Goal: Information Seeking & Learning: Check status

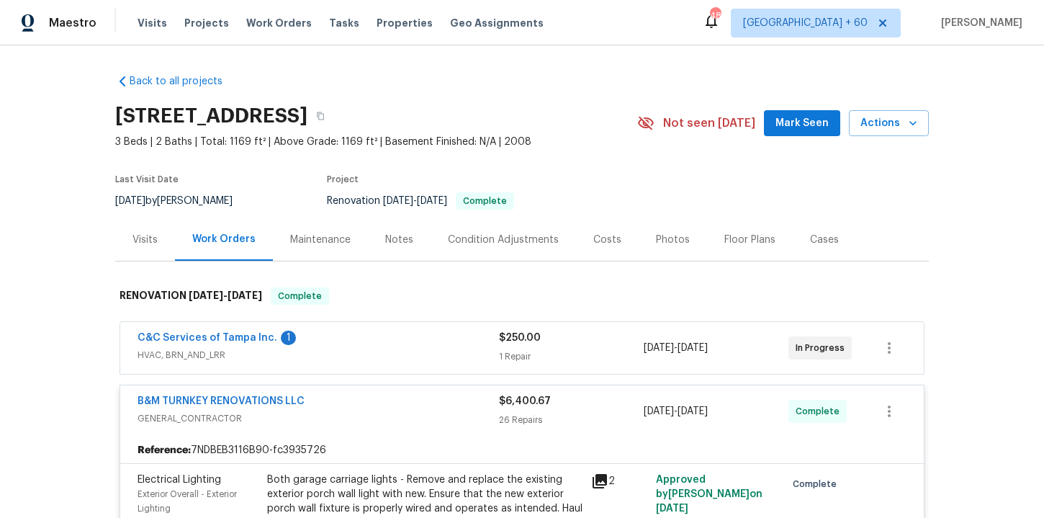
scroll to position [3786, 0]
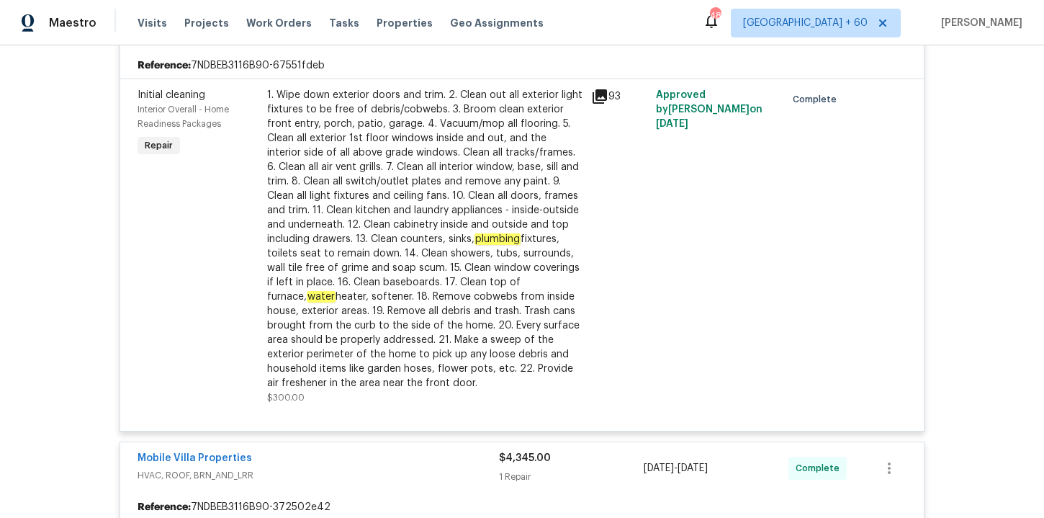
drag, startPoint x: 269, startPoint y: 22, endPoint x: 314, endPoint y: 23, distance: 44.7
click at [269, 22] on span "Work Orders" at bounding box center [279, 23] width 66 height 14
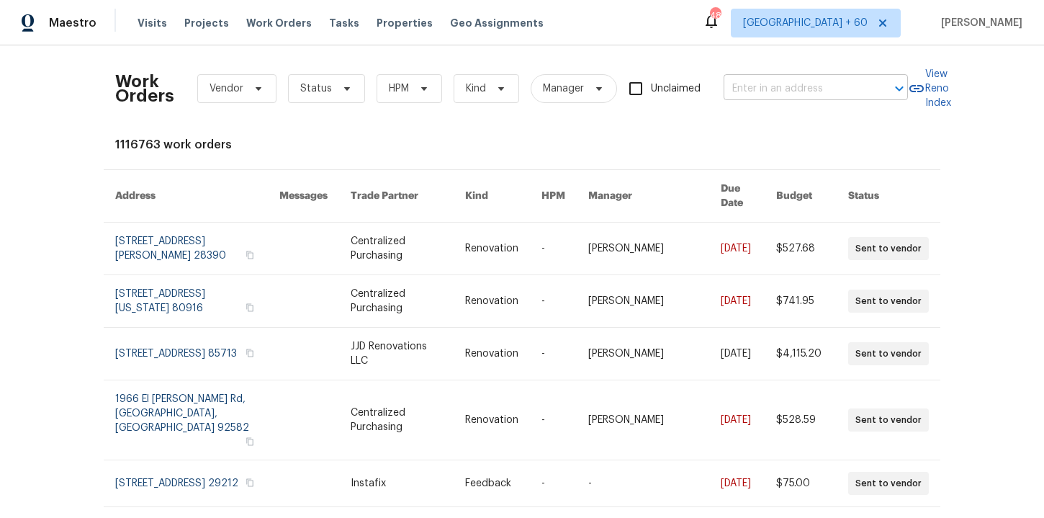
click at [761, 98] on input "text" at bounding box center [796, 89] width 144 height 22
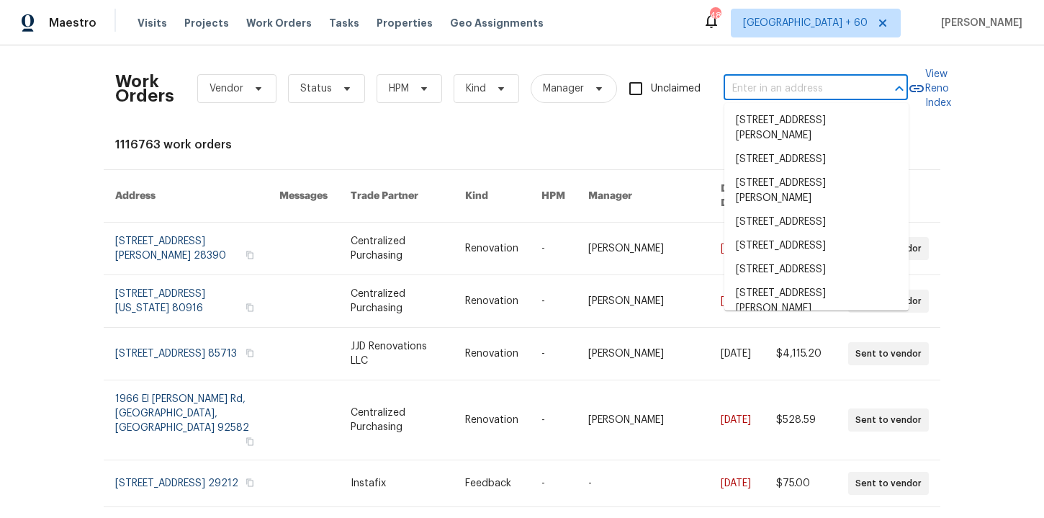
paste input "[STREET_ADDRESS][PERSON_NAME]"
type input "[STREET_ADDRESS][PERSON_NAME]"
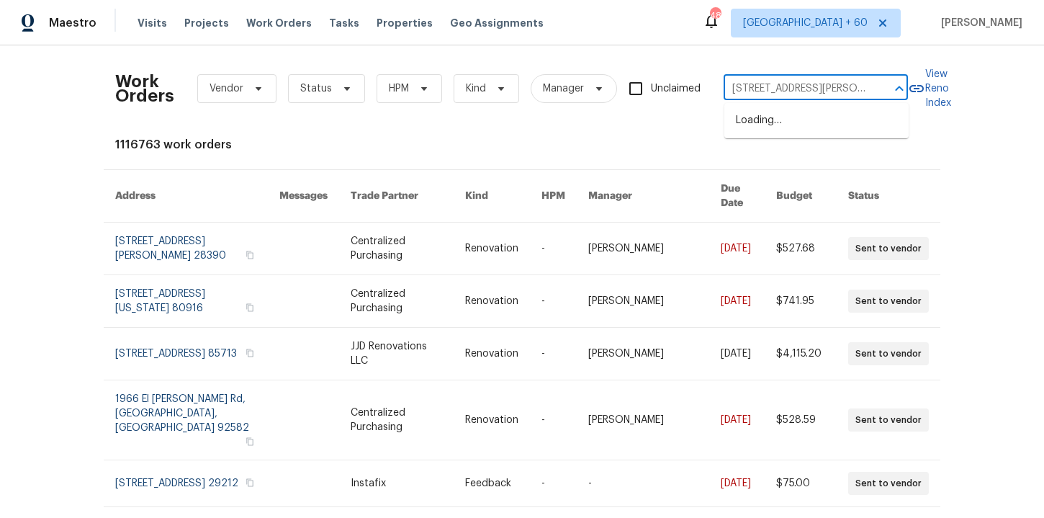
scroll to position [0, 43]
click at [784, 134] on li "[STREET_ADDRESS][PERSON_NAME]" at bounding box center [817, 128] width 184 height 39
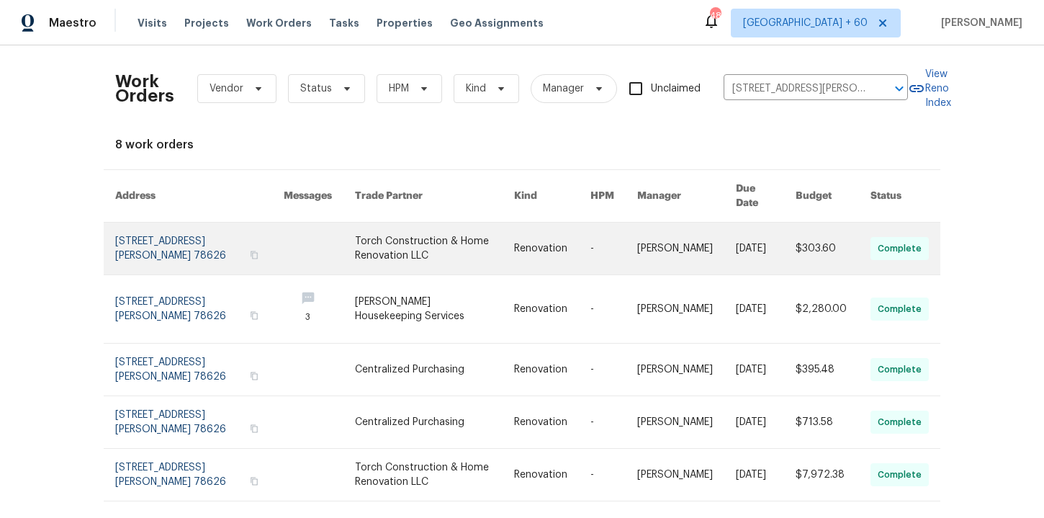
click at [153, 229] on link at bounding box center [199, 249] width 169 height 52
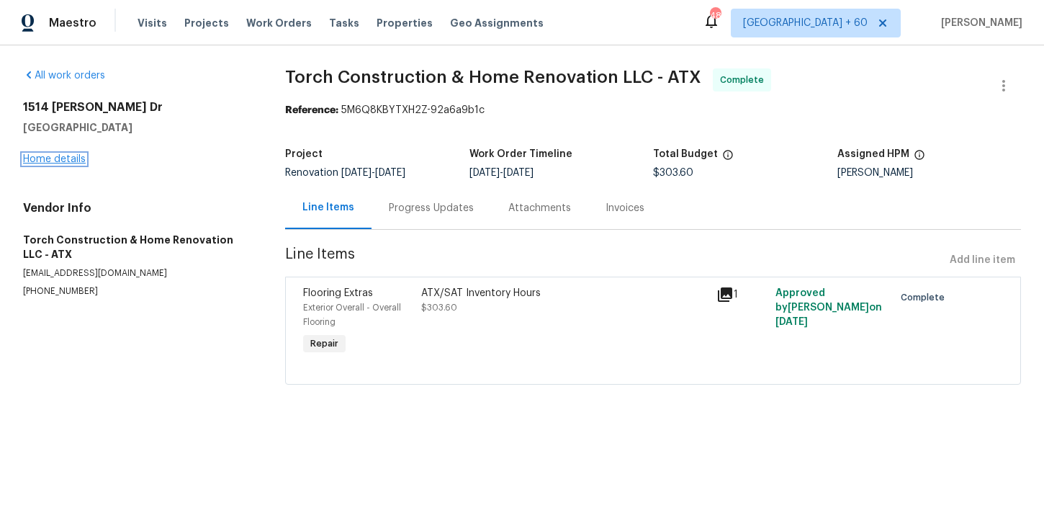
click at [66, 156] on link "Home details" at bounding box center [54, 159] width 63 height 10
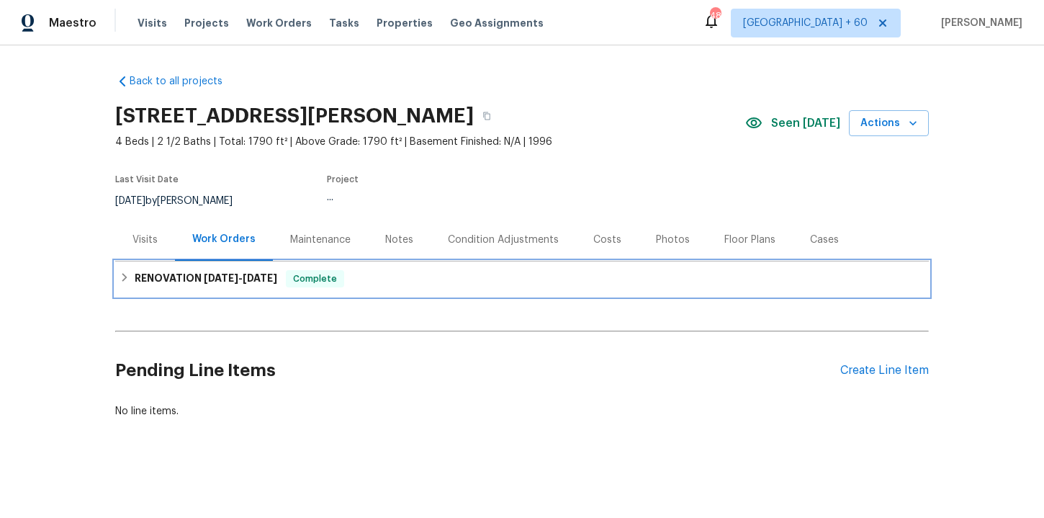
click at [383, 284] on div "RENOVATION [DATE] - [DATE] Complete" at bounding box center [522, 278] width 805 height 17
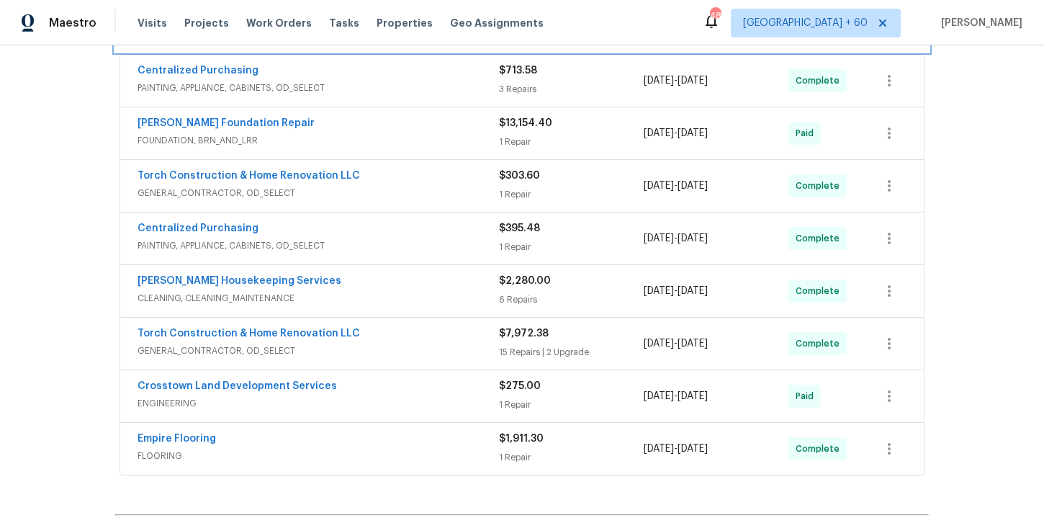
scroll to position [166, 0]
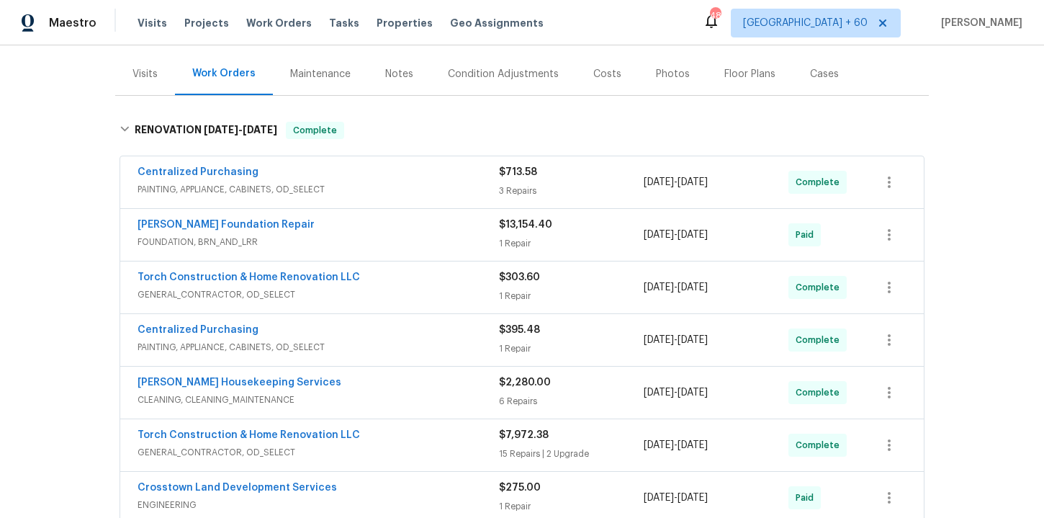
click at [380, 237] on span "FOUNDATION, BRN_AND_LRR" at bounding box center [319, 242] width 362 height 14
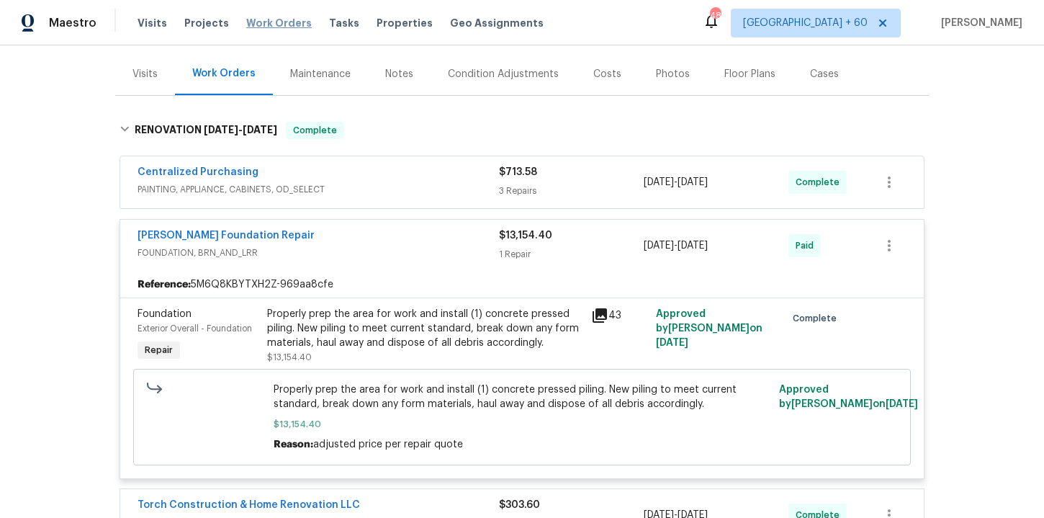
click at [285, 19] on span "Work Orders" at bounding box center [279, 23] width 66 height 14
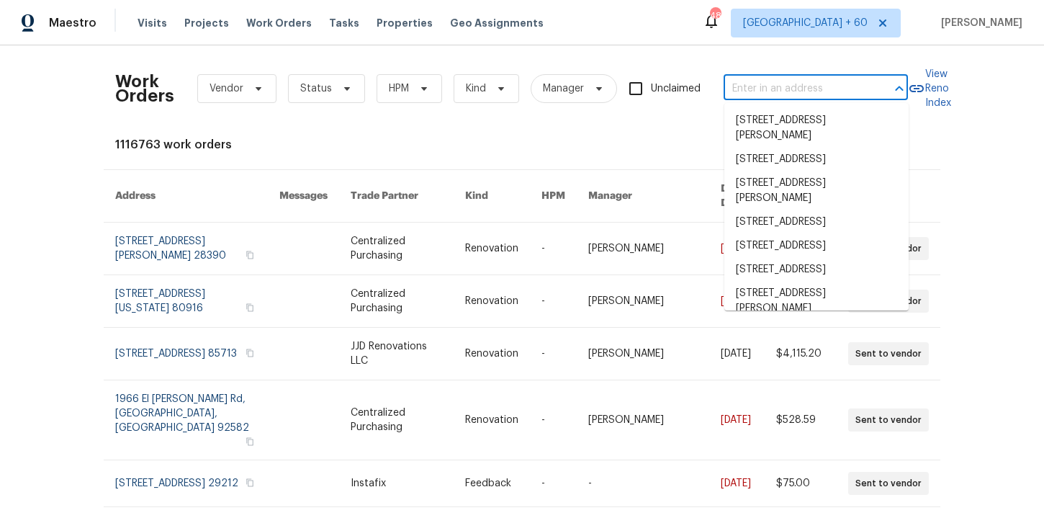
click at [769, 86] on input "text" at bounding box center [796, 89] width 144 height 22
paste input "[STREET_ADDRESS]"
type input "[STREET_ADDRESS]"
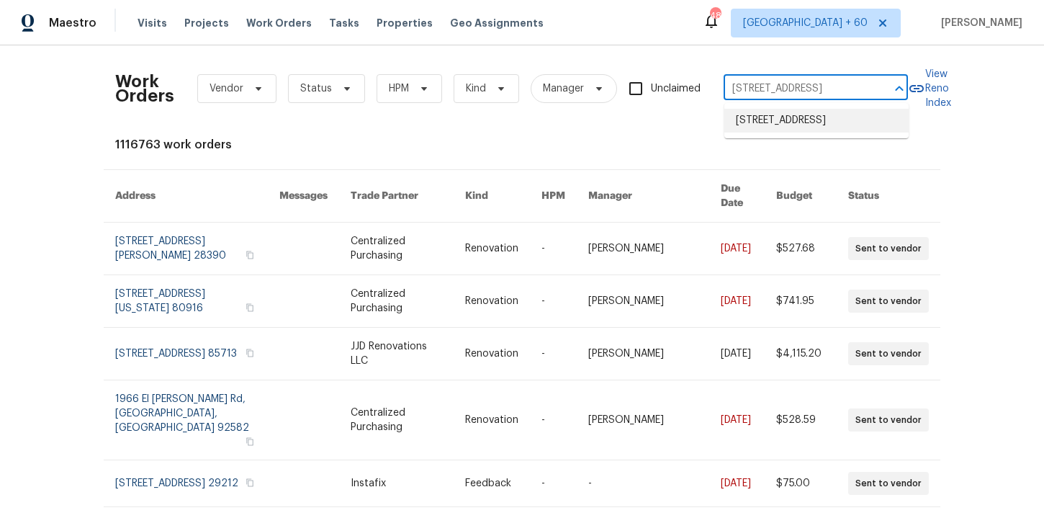
click at [776, 133] on li "[STREET_ADDRESS]" at bounding box center [817, 121] width 184 height 24
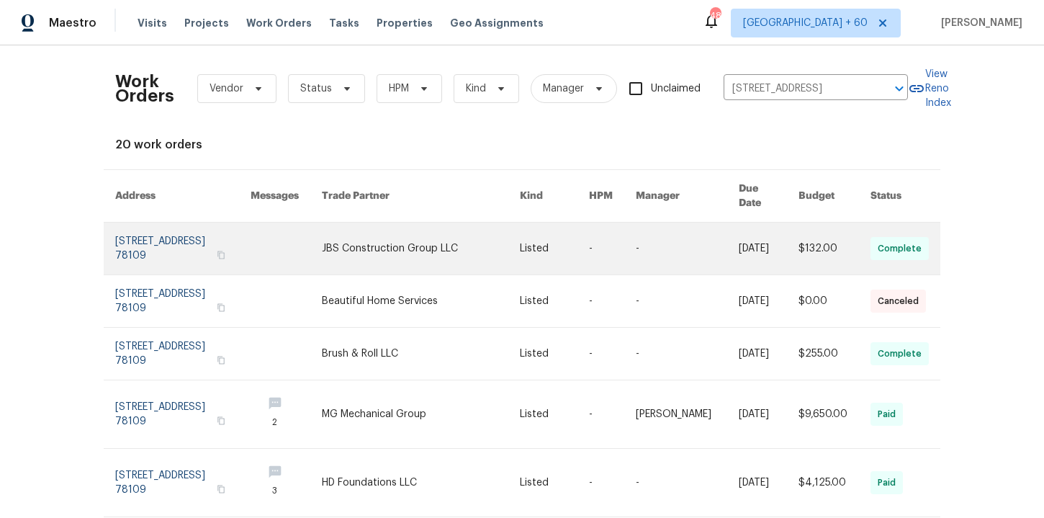
click at [176, 230] on link at bounding box center [182, 249] width 135 height 52
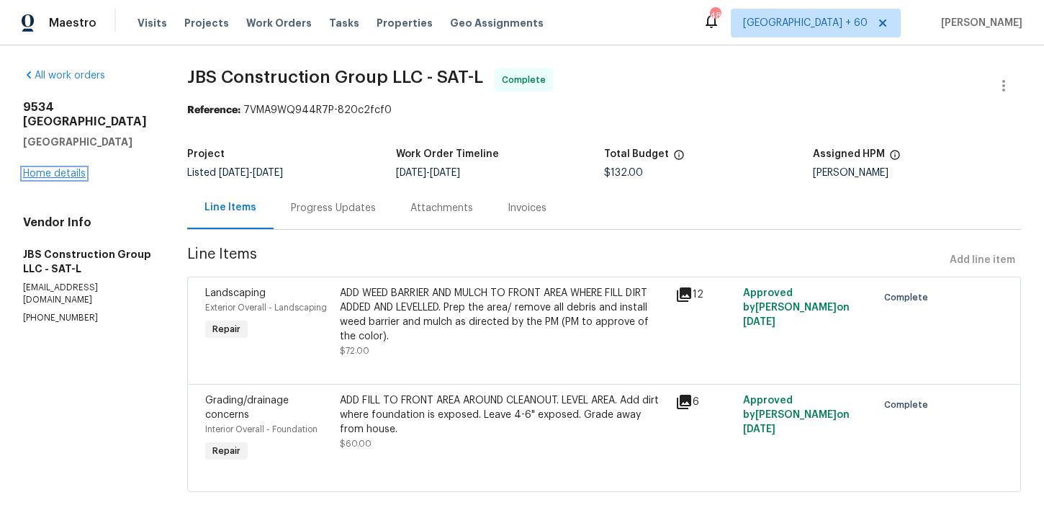
click at [68, 169] on link "Home details" at bounding box center [54, 174] width 63 height 10
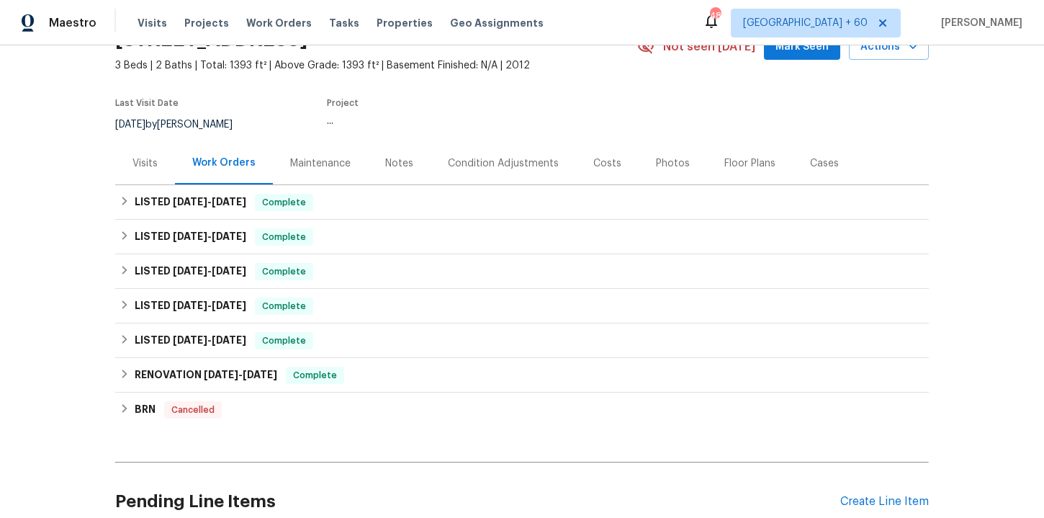
scroll to position [82, 0]
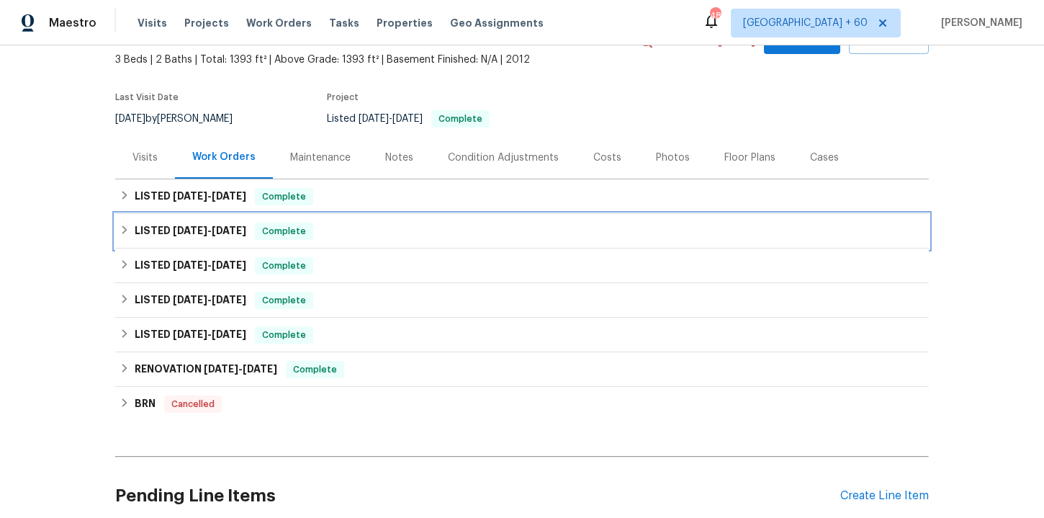
click at [344, 225] on div "LISTED [DATE] - [DATE] Complete" at bounding box center [522, 231] width 805 height 17
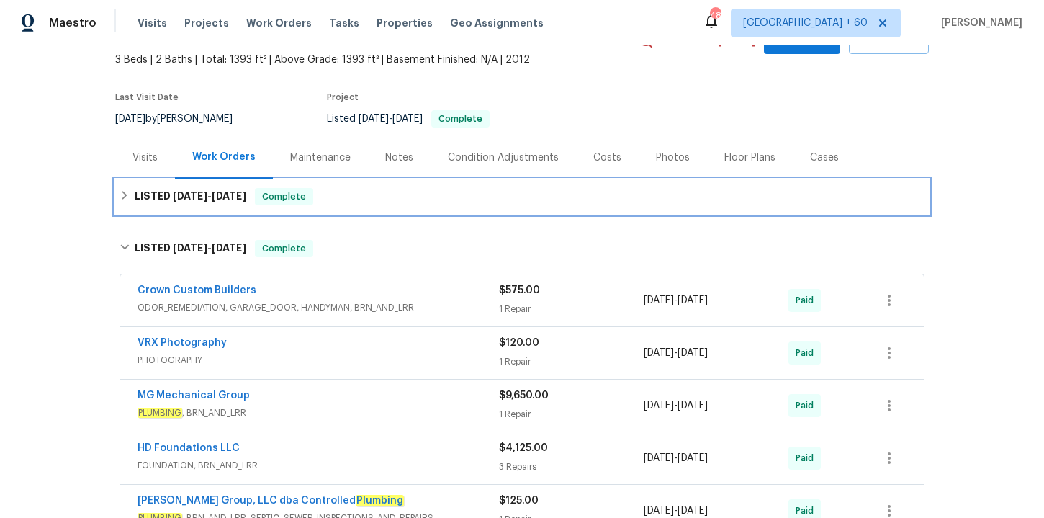
click at [369, 199] on div "LISTED [DATE] - [DATE] Complete" at bounding box center [522, 196] width 805 height 17
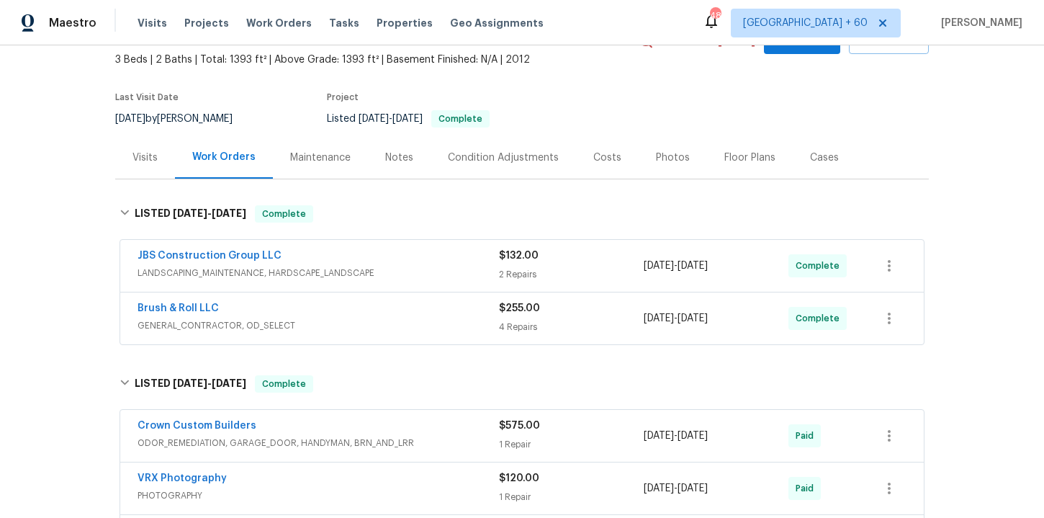
click at [378, 317] on div "Brush & Roll LLC" at bounding box center [319, 309] width 362 height 17
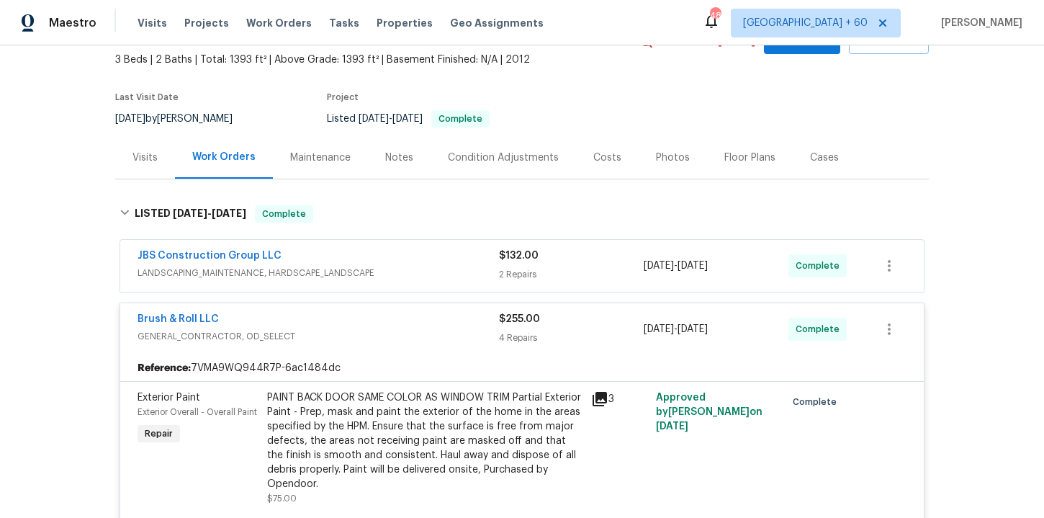
click at [383, 256] on div "JBS Construction Group LLC" at bounding box center [319, 256] width 362 height 17
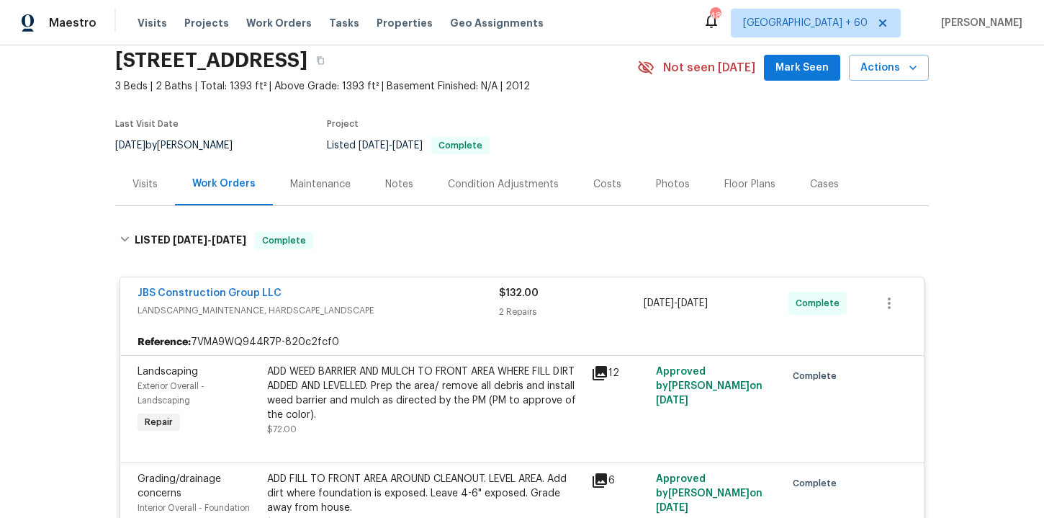
scroll to position [54, 0]
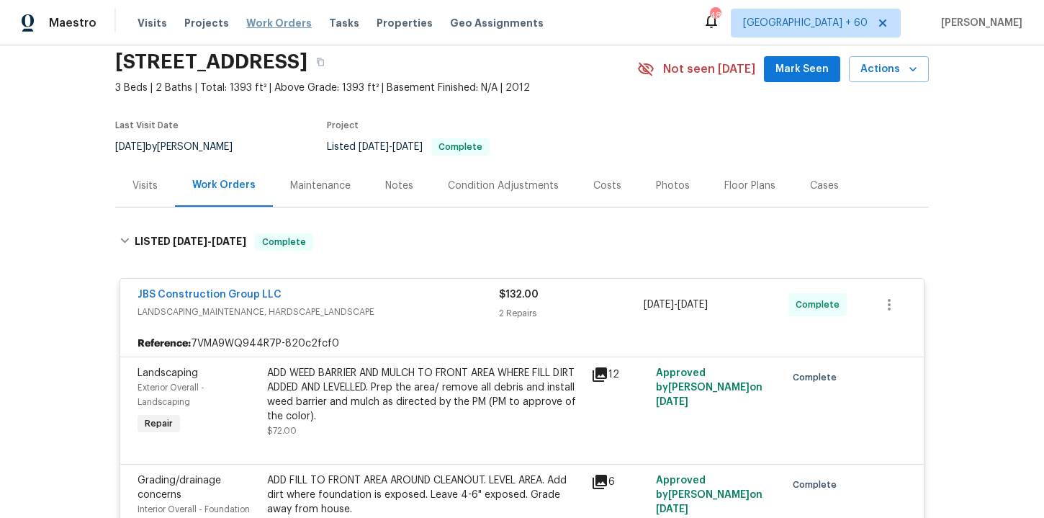
click at [267, 22] on span "Work Orders" at bounding box center [279, 23] width 66 height 14
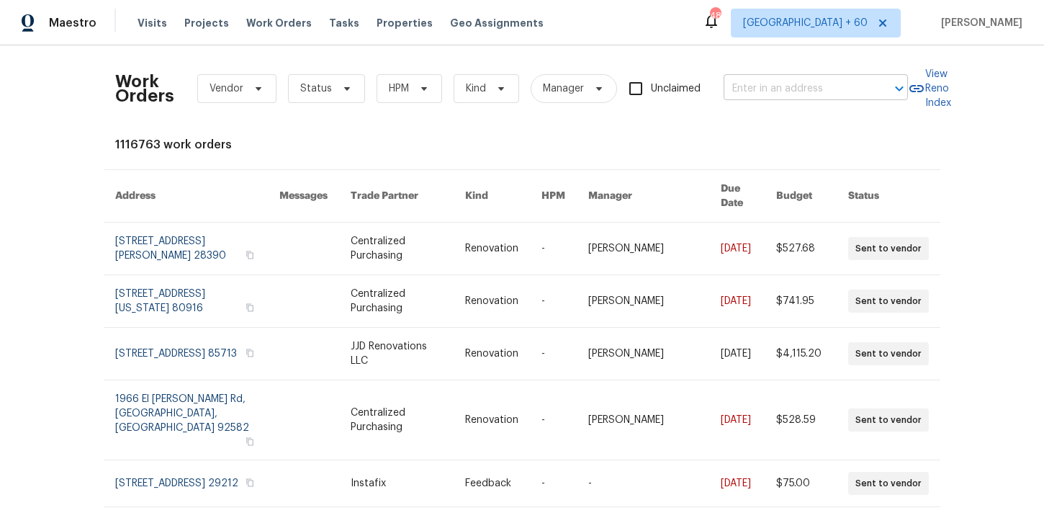
click at [766, 82] on input "text" at bounding box center [796, 89] width 144 height 22
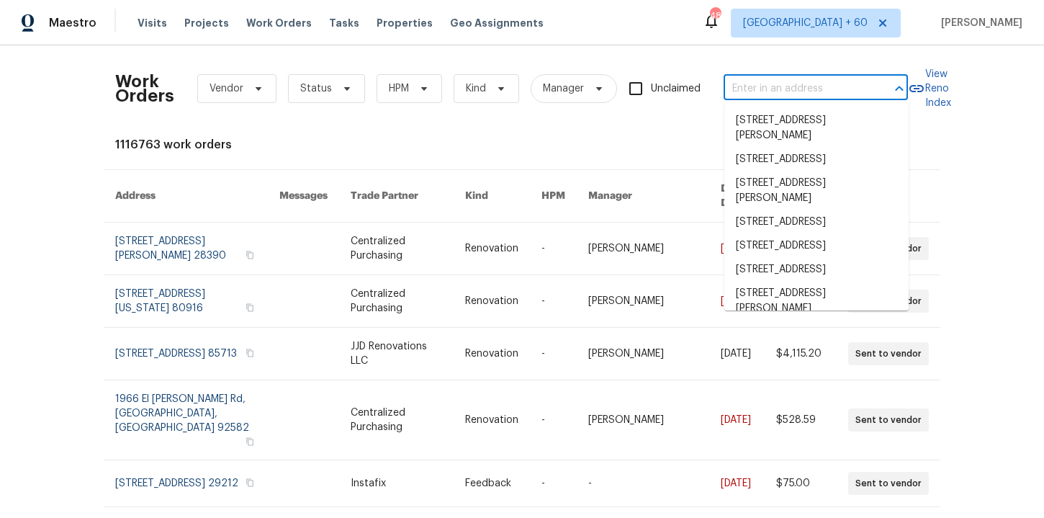
paste input "[STREET_ADDRESS][PERSON_NAME]"
type input "[STREET_ADDRESS][PERSON_NAME]"
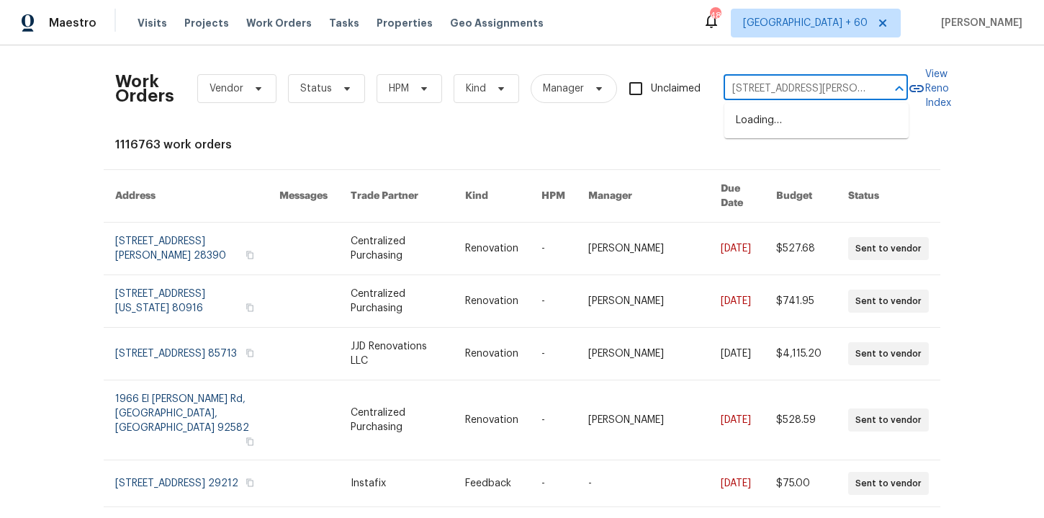
scroll to position [0, 8]
click at [793, 122] on li "[STREET_ADDRESS]" at bounding box center [817, 121] width 184 height 24
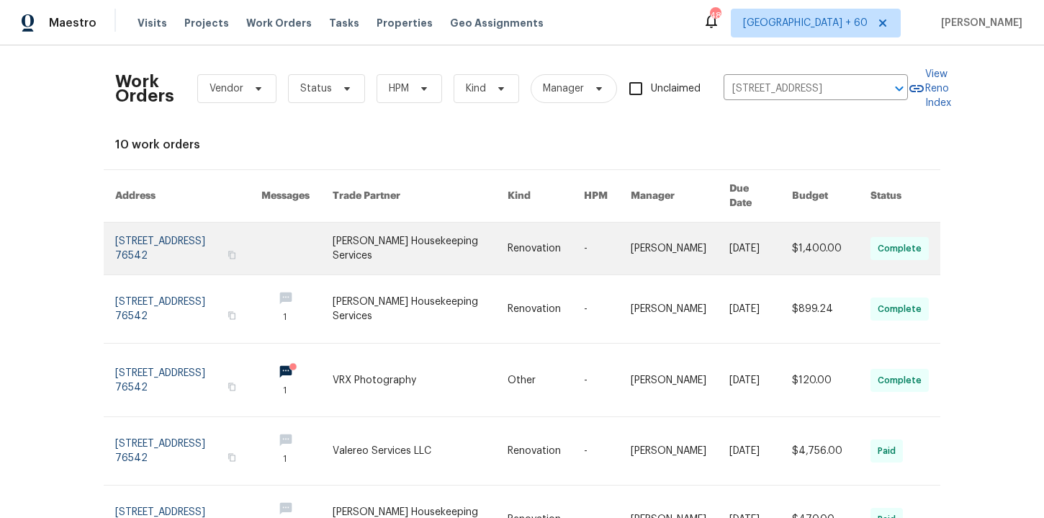
click at [157, 237] on link at bounding box center [188, 249] width 146 height 52
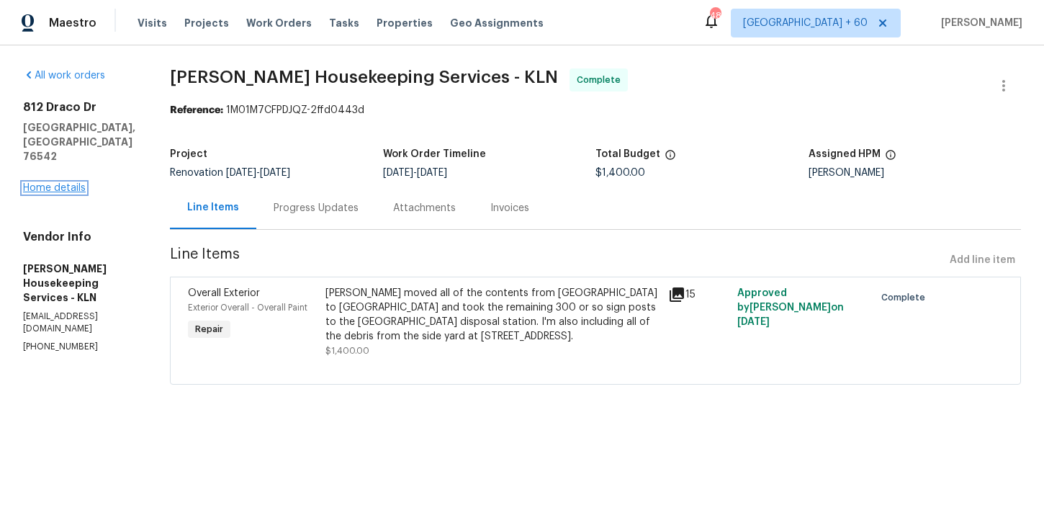
click at [75, 183] on link "Home details" at bounding box center [54, 188] width 63 height 10
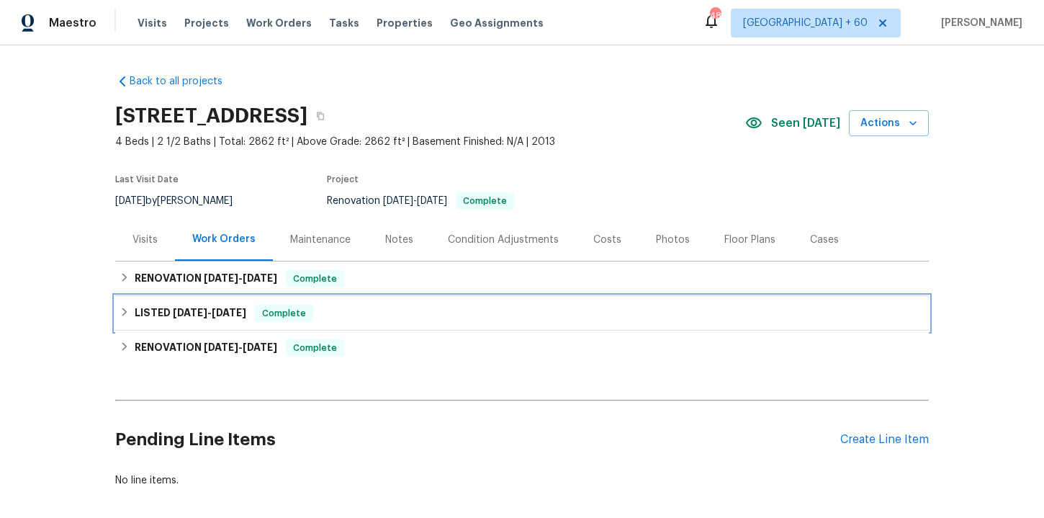
click at [398, 323] on div "LISTED [DATE] - [DATE] Complete" at bounding box center [522, 313] width 814 height 35
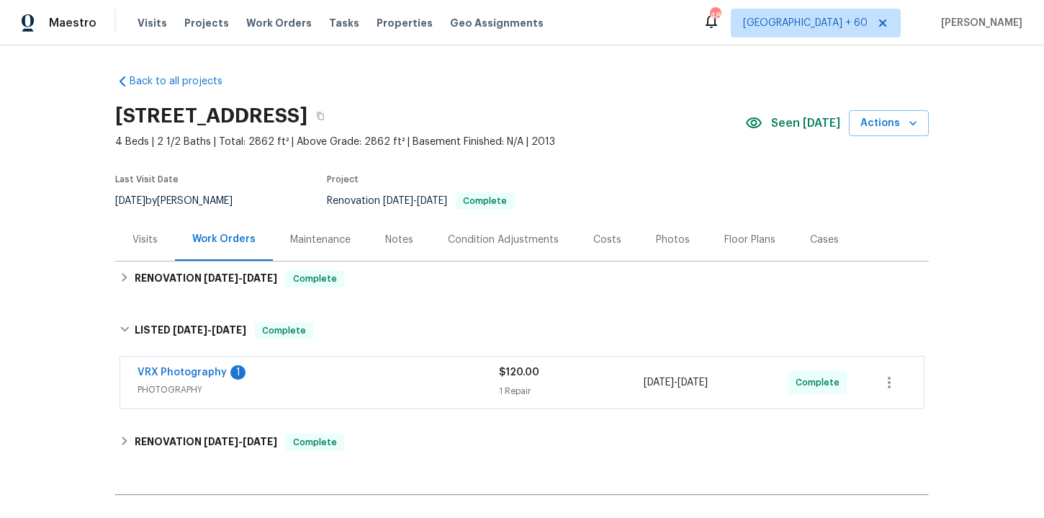
click at [396, 393] on span "PHOTOGRAPHY" at bounding box center [319, 389] width 362 height 14
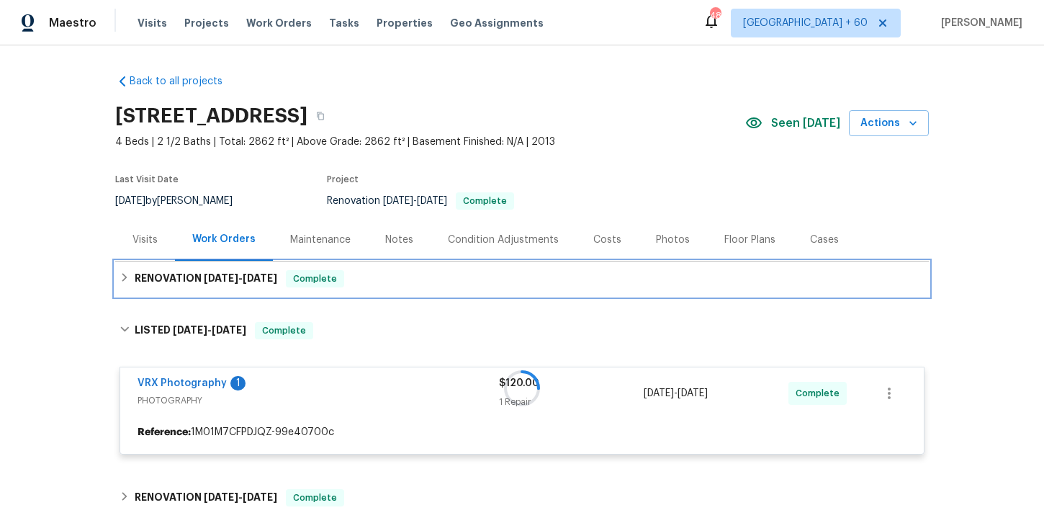
click at [381, 275] on div "RENOVATION [DATE] - [DATE] Complete" at bounding box center [522, 278] width 805 height 17
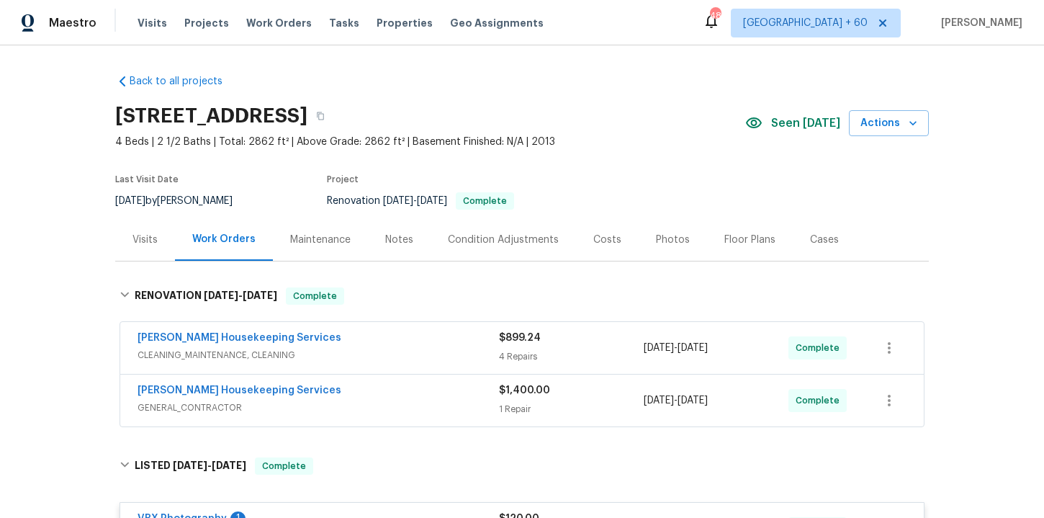
click at [393, 402] on span "GENERAL_CONTRACTOR" at bounding box center [319, 407] width 362 height 14
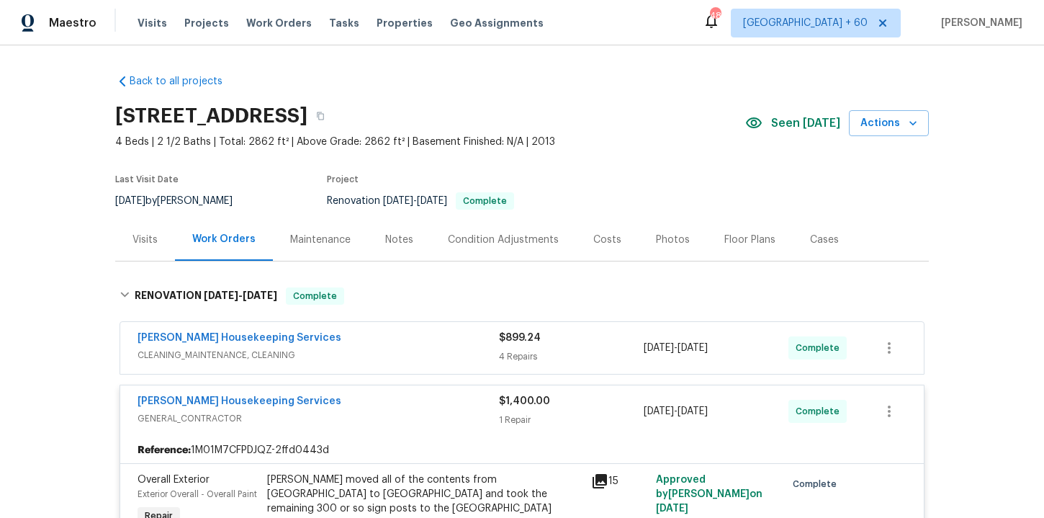
click at [398, 344] on div "[PERSON_NAME] Housekeeping Services" at bounding box center [319, 339] width 362 height 17
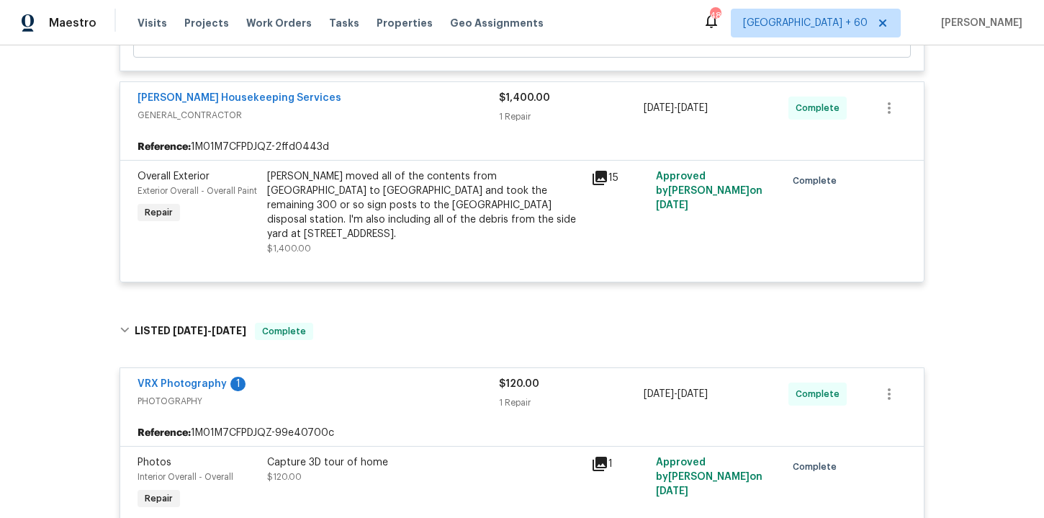
scroll to position [1620, 0]
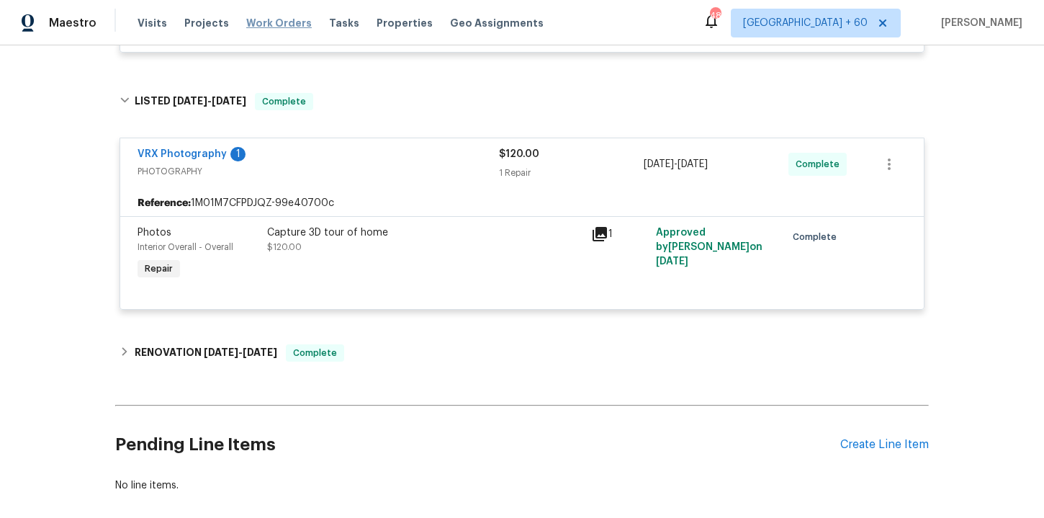
click at [284, 27] on span "Work Orders" at bounding box center [279, 23] width 66 height 14
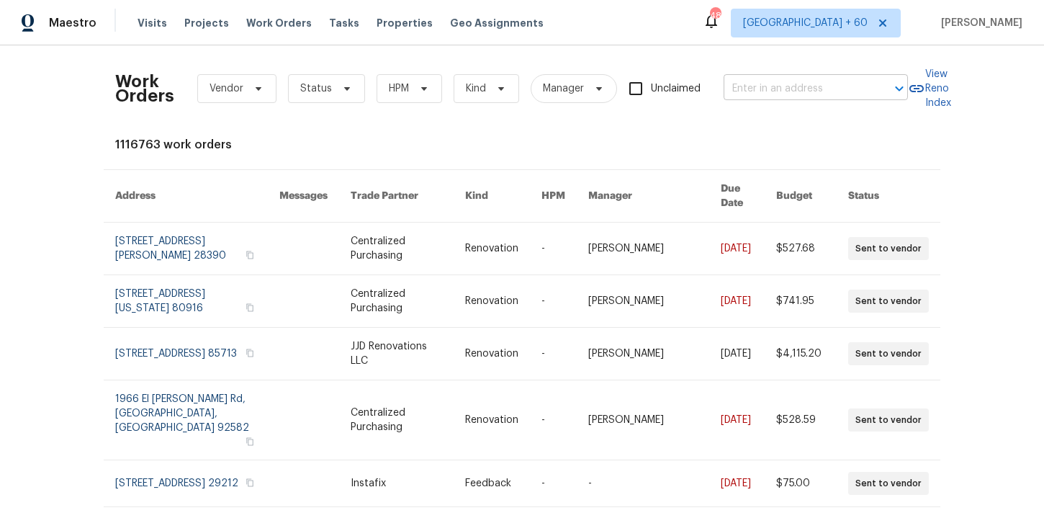
click at [740, 89] on input "text" at bounding box center [796, 89] width 144 height 22
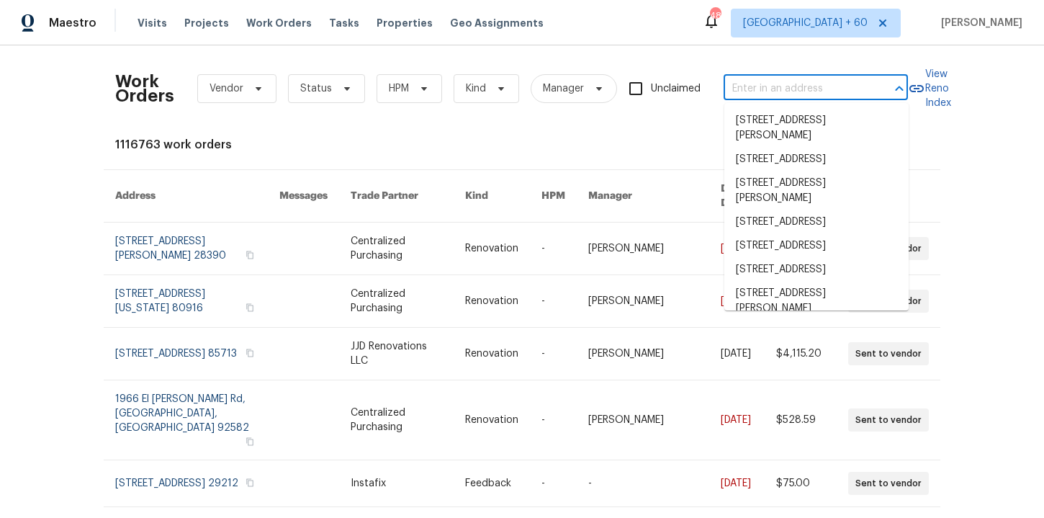
paste input "[STREET_ADDRESS]"
type input "[STREET_ADDRESS]"
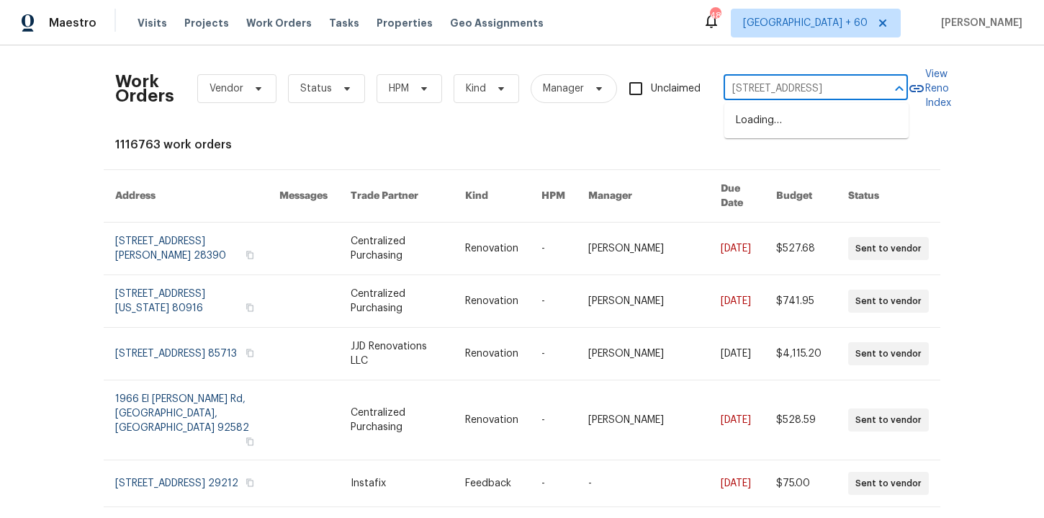
scroll to position [0, 55]
click at [787, 132] on li "[STREET_ADDRESS]" at bounding box center [817, 121] width 184 height 24
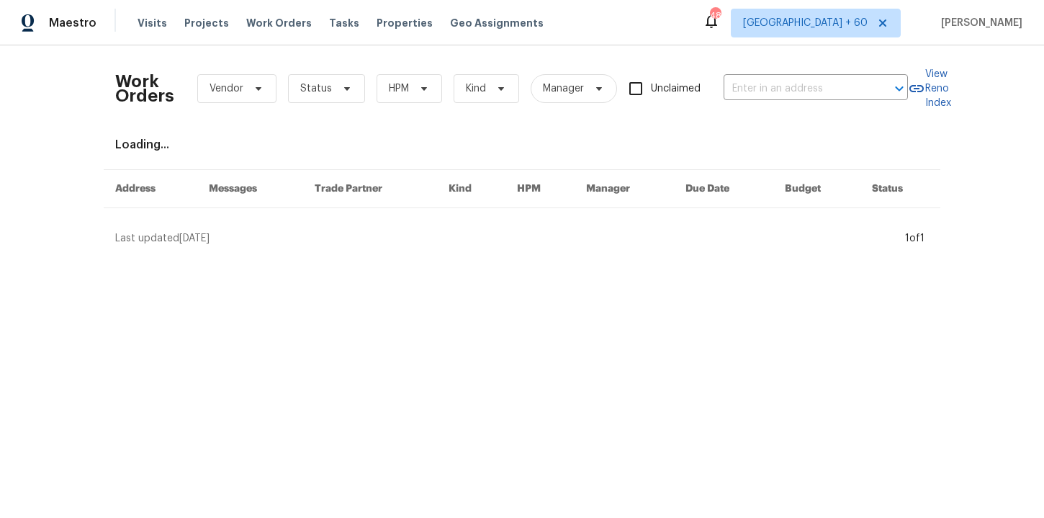
type input "[STREET_ADDRESS]"
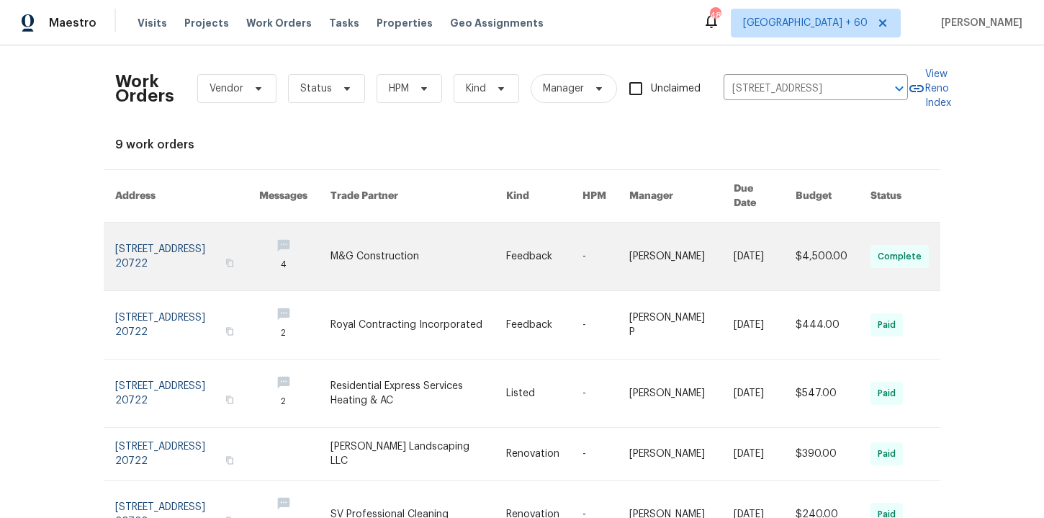
click at [176, 250] on link at bounding box center [187, 257] width 144 height 68
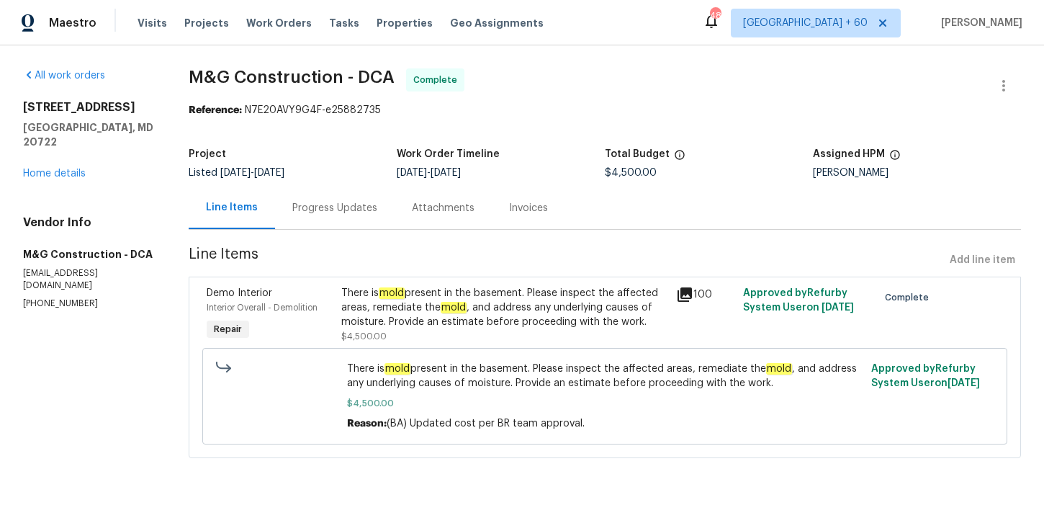
click at [268, 12] on div "Visits Projects Work Orders Tasks Properties Geo Assignments" at bounding box center [350, 23] width 424 height 29
click at [273, 19] on span "Work Orders" at bounding box center [279, 23] width 66 height 14
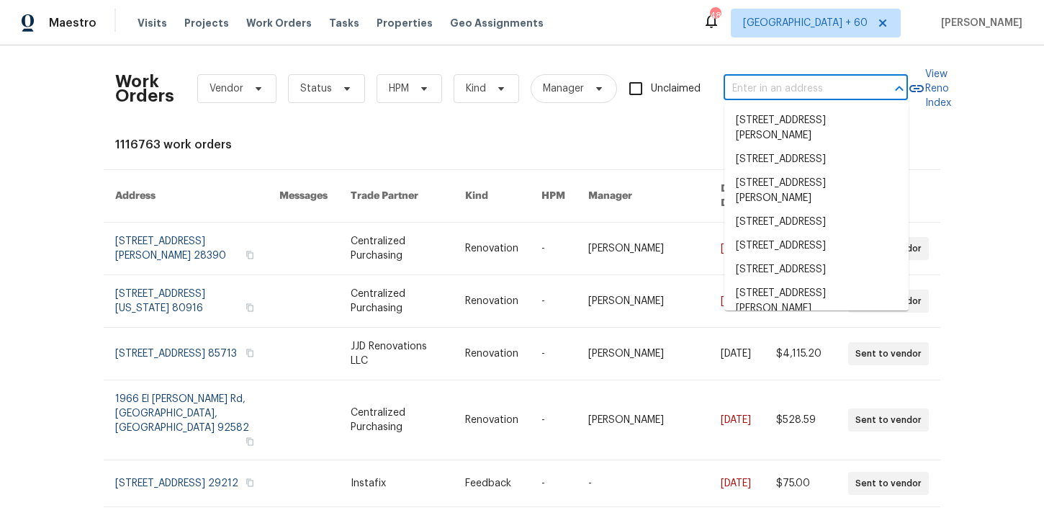
click at [762, 79] on input "text" at bounding box center [796, 89] width 144 height 22
paste input "[STREET_ADDRESS]"
type input "[STREET_ADDRESS]"
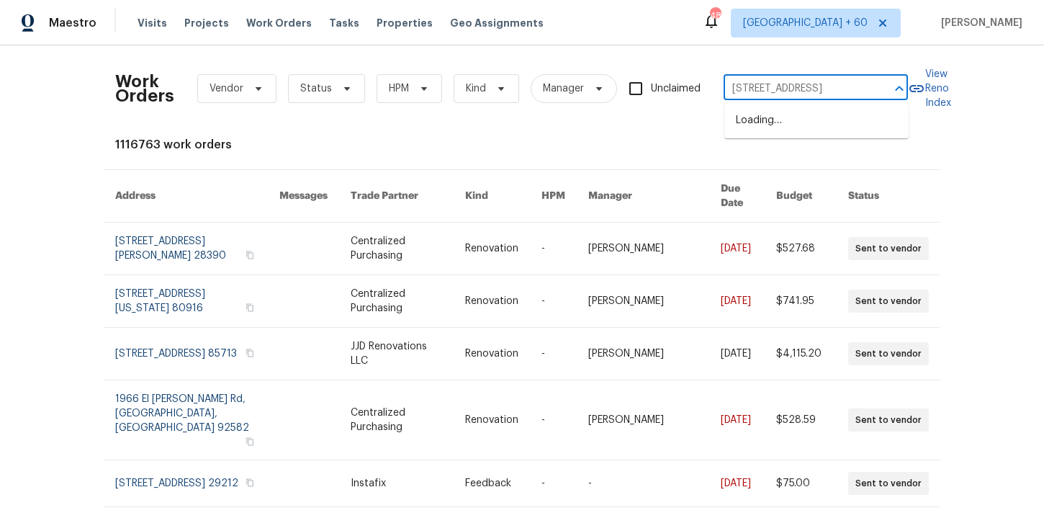
scroll to position [0, 57]
click at [775, 138] on ul "[STREET_ADDRESS]" at bounding box center [817, 120] width 184 height 35
click at [775, 133] on li "[STREET_ADDRESS]" at bounding box center [817, 121] width 184 height 24
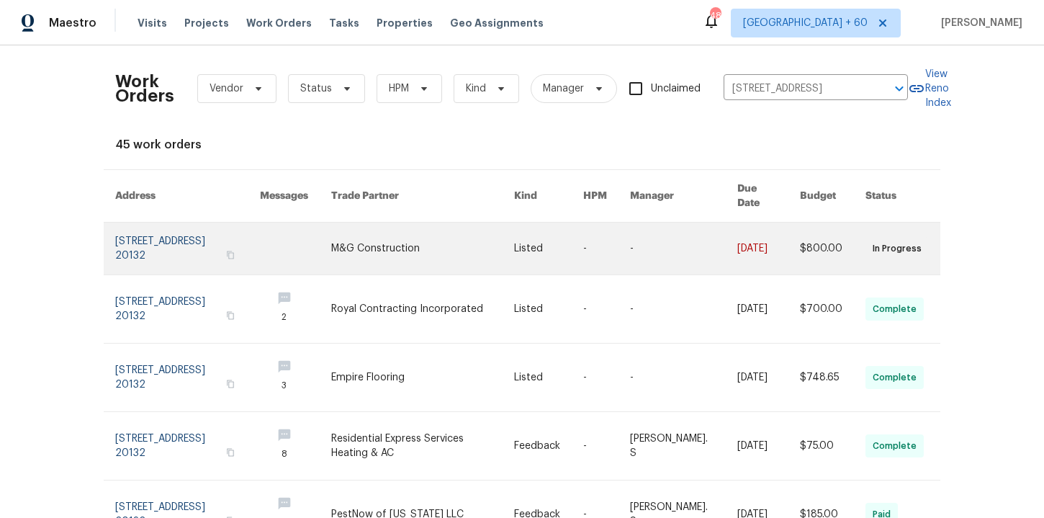
click at [187, 227] on link at bounding box center [187, 249] width 145 height 52
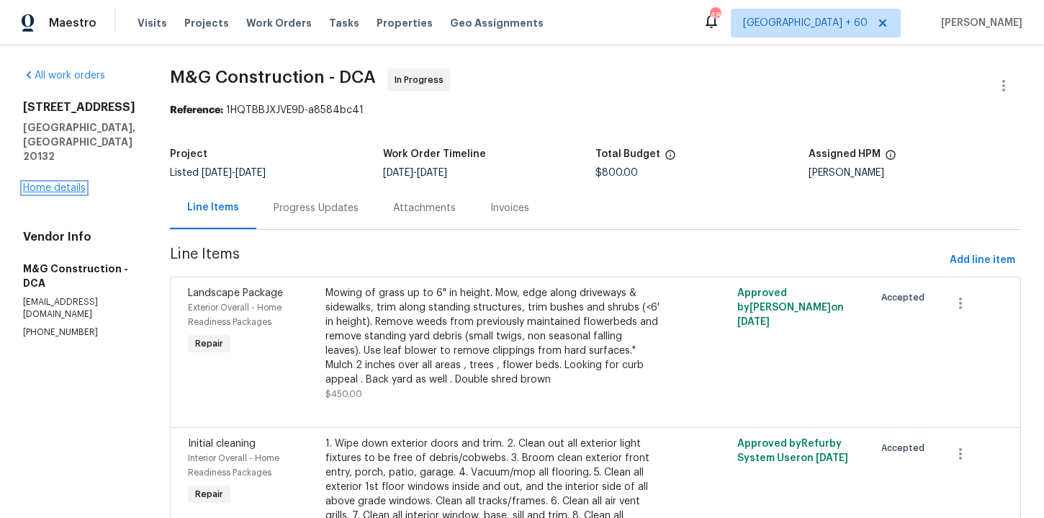
click at [79, 183] on link "Home details" at bounding box center [54, 188] width 63 height 10
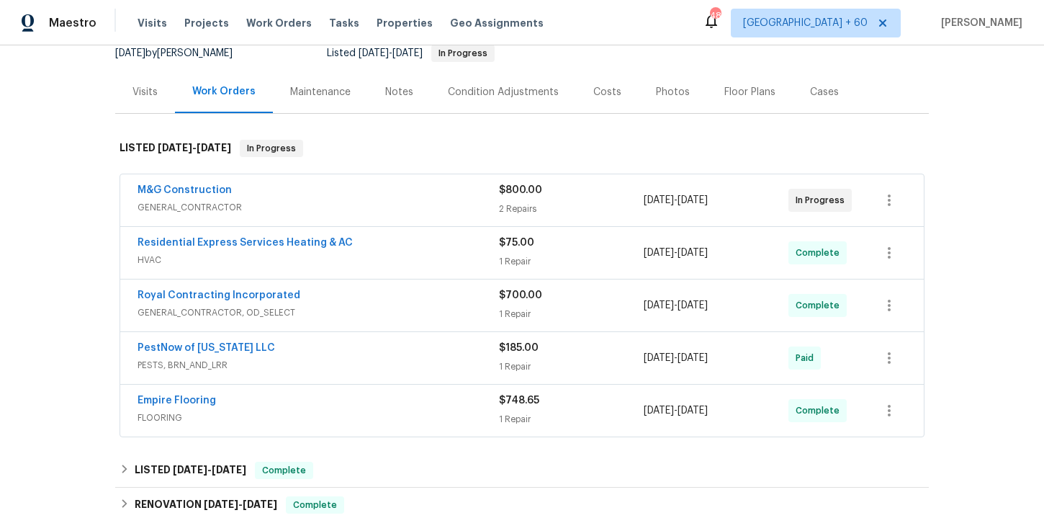
scroll to position [161, 0]
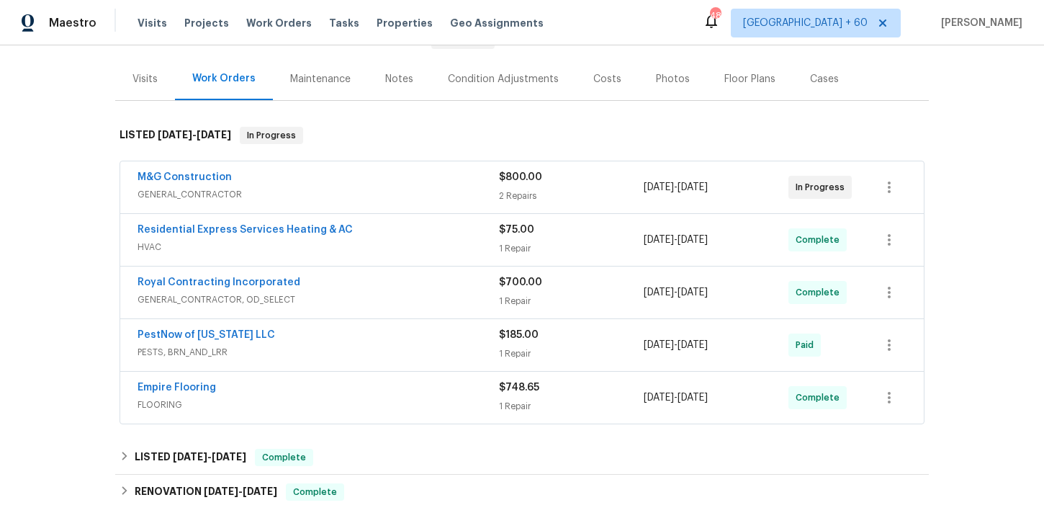
click at [355, 350] on span "PESTS, BRN_AND_LRR" at bounding box center [319, 352] width 362 height 14
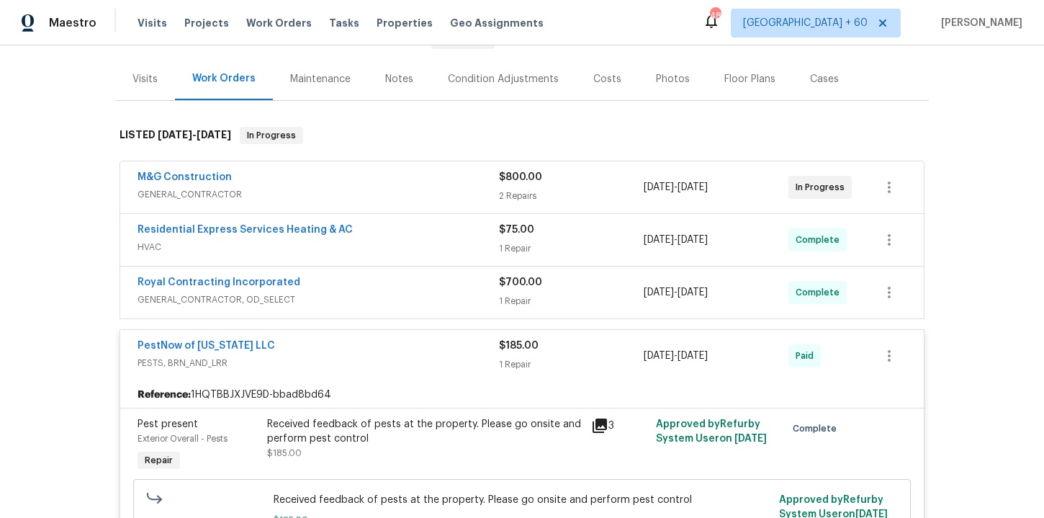
click at [380, 264] on div "Residential Express Services Heating & AC HVAC $75.00 1 Repair [DATE] - [DATE] …" at bounding box center [522, 240] width 804 height 52
click at [381, 191] on span "GENERAL_CONTRACTOR" at bounding box center [319, 194] width 362 height 14
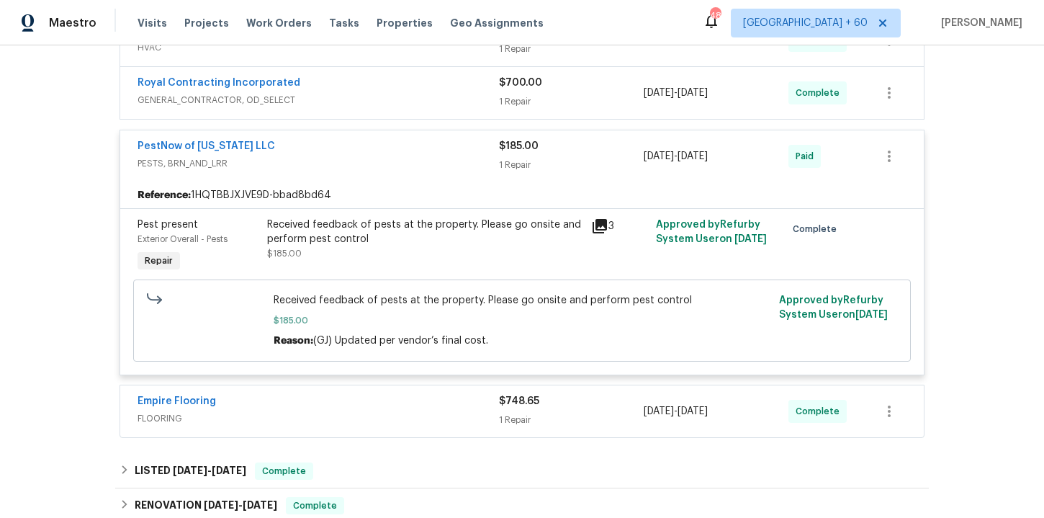
scroll to position [1021, 0]
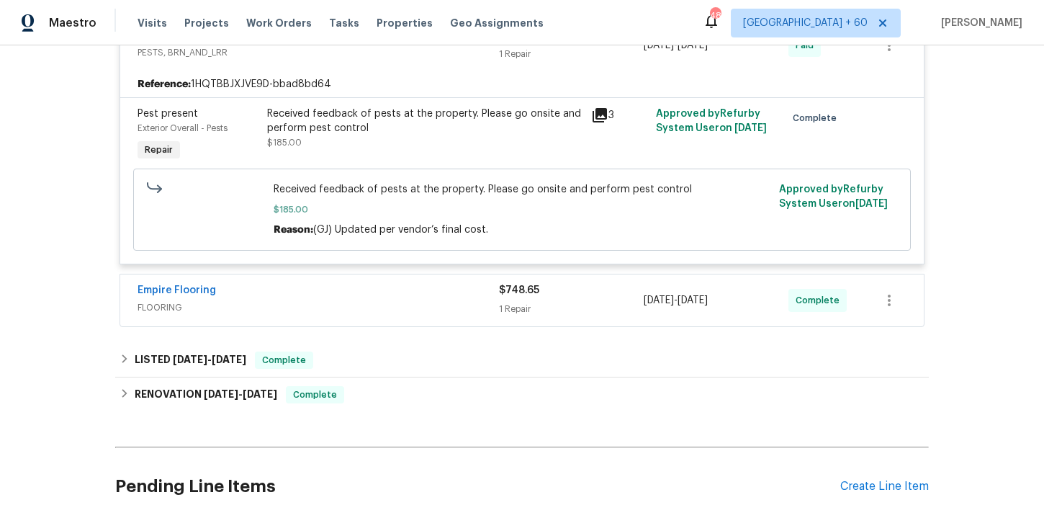
click at [400, 310] on span "FLOORING" at bounding box center [319, 307] width 362 height 14
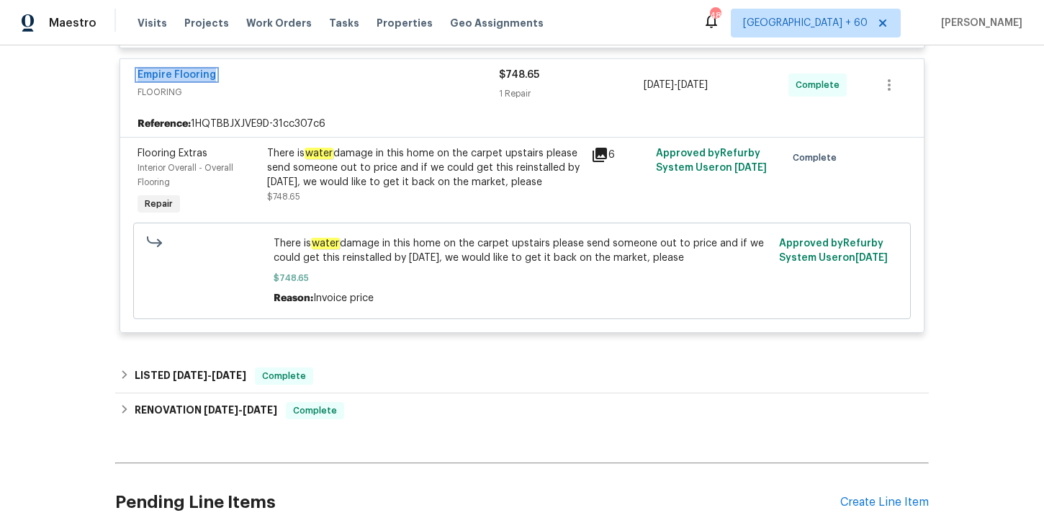
scroll to position [1238, 0]
click at [275, 22] on span "Work Orders" at bounding box center [279, 23] width 66 height 14
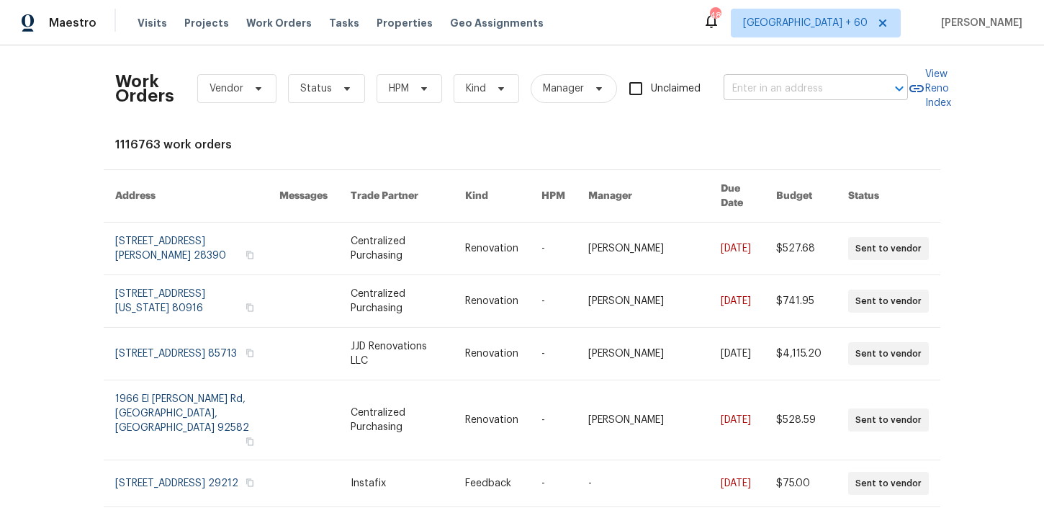
click at [847, 86] on input "text" at bounding box center [796, 89] width 144 height 22
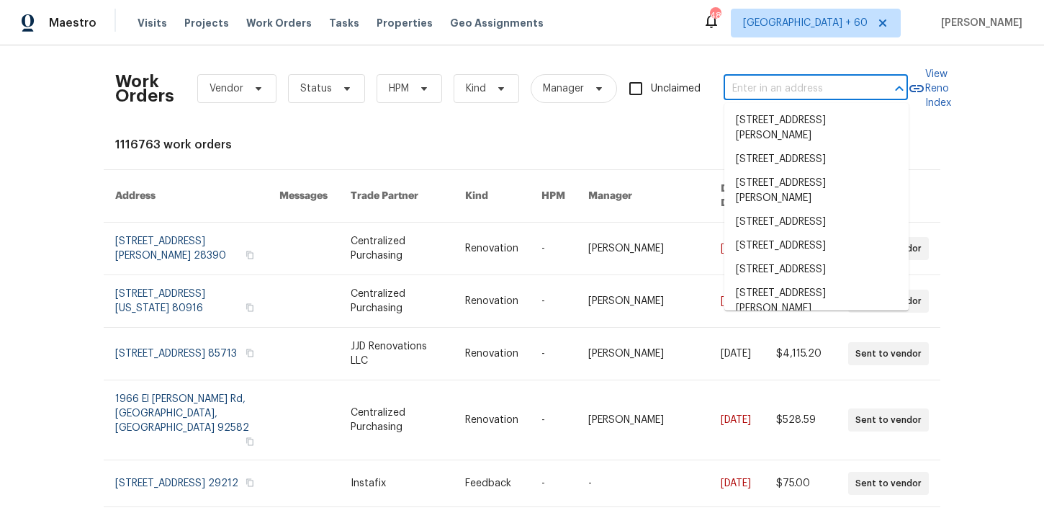
paste input "[STREET_ADDRESS][DEMOGRAPHIC_DATA]"
type input "[STREET_ADDRESS][DEMOGRAPHIC_DATA]"
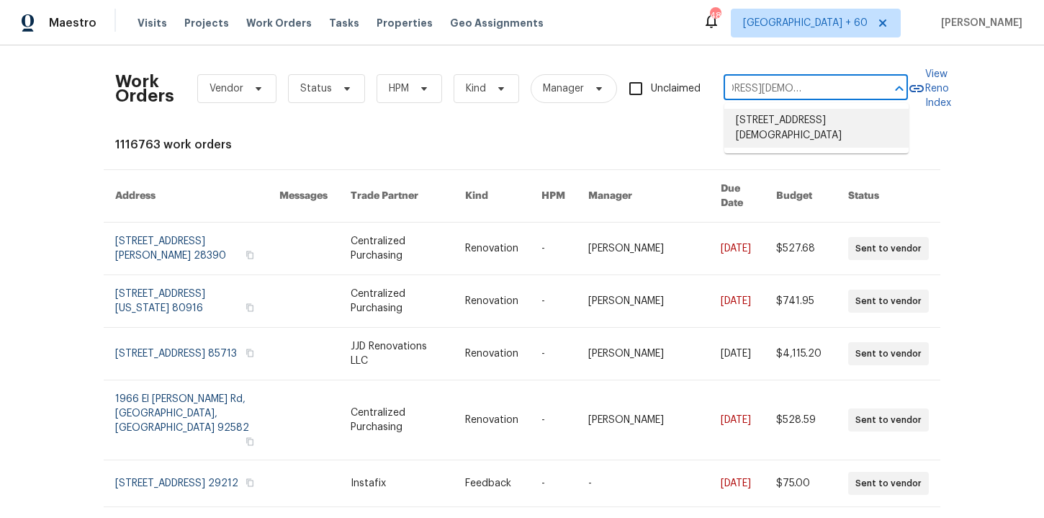
click at [822, 112] on li "[STREET_ADDRESS][DEMOGRAPHIC_DATA]" at bounding box center [817, 128] width 184 height 39
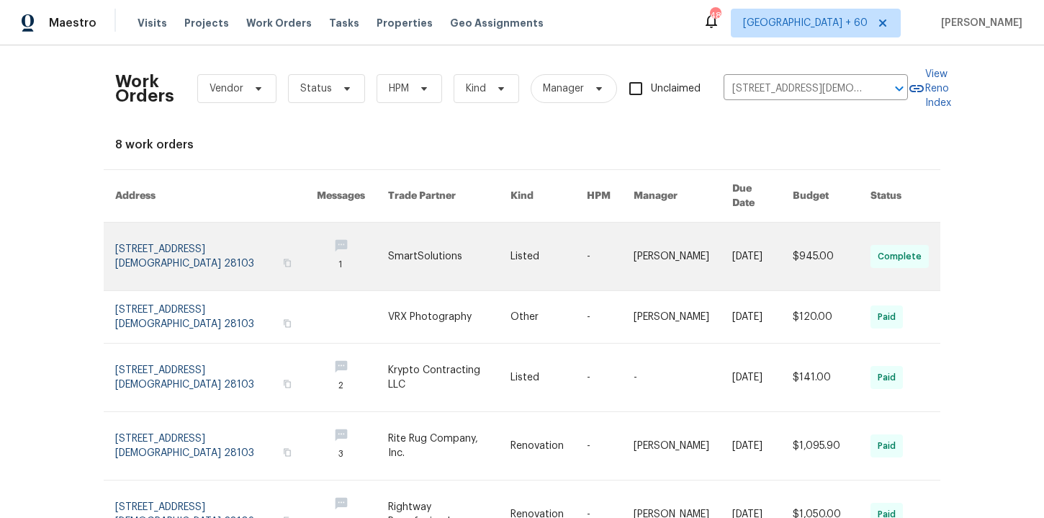
click at [184, 236] on link at bounding box center [216, 257] width 202 height 68
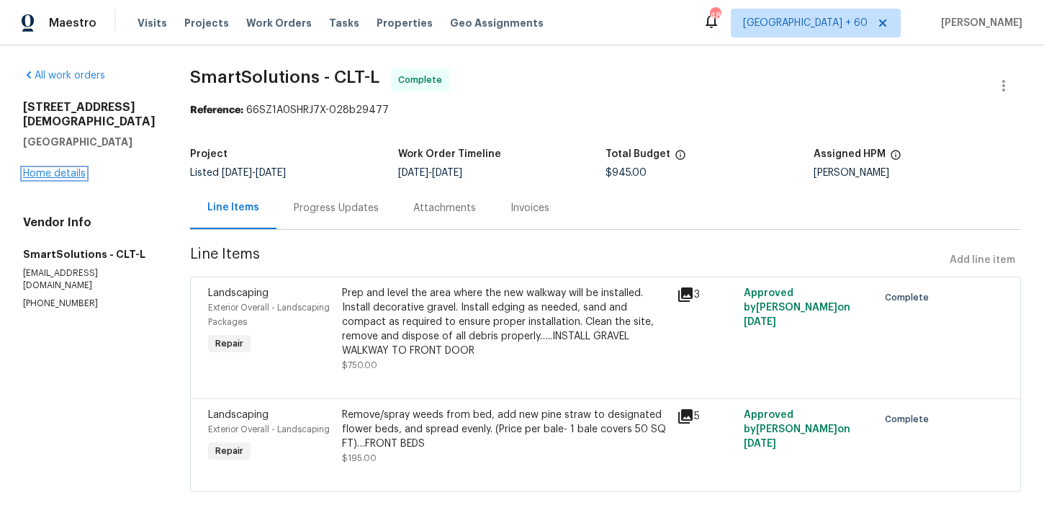
click at [68, 176] on link "Home details" at bounding box center [54, 174] width 63 height 10
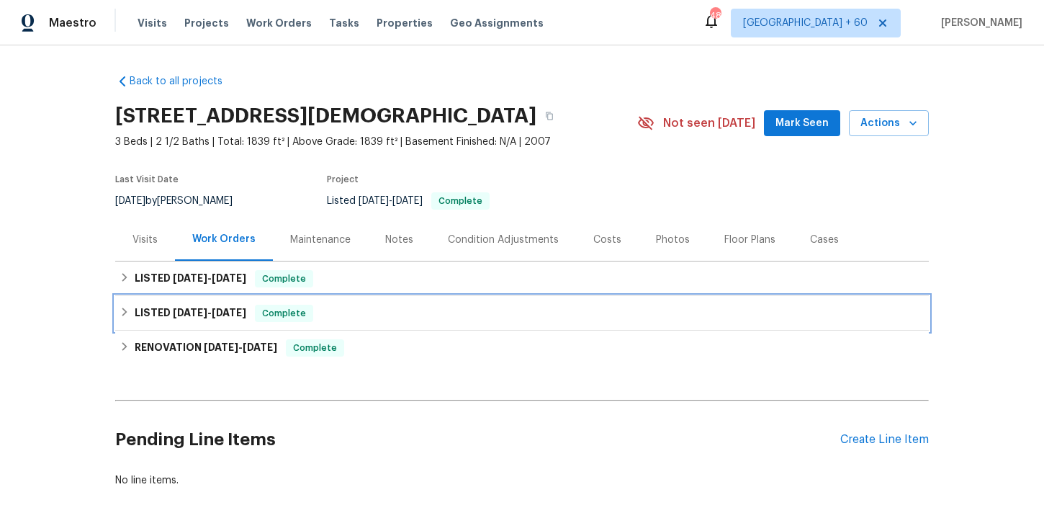
click at [345, 322] on div "LISTED [DATE] - [DATE] Complete" at bounding box center [522, 313] width 814 height 35
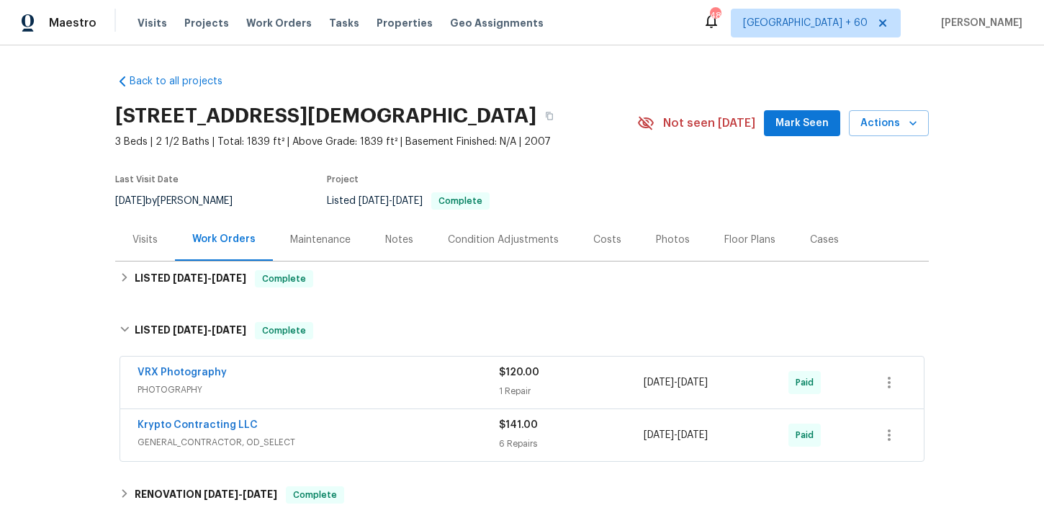
click at [389, 437] on span "GENERAL_CONTRACTOR, OD_SELECT" at bounding box center [319, 442] width 362 height 14
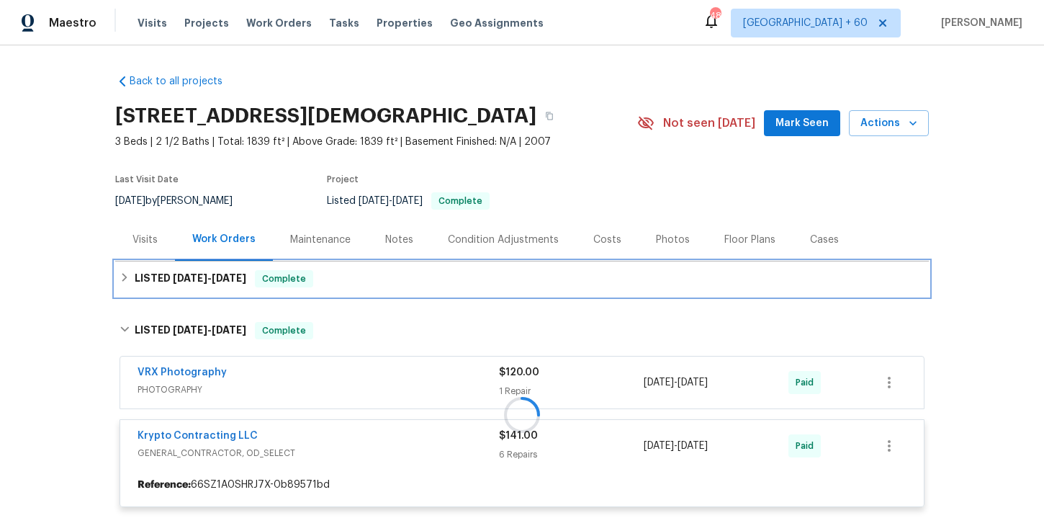
click at [362, 283] on div "LISTED [DATE] - [DATE] Complete" at bounding box center [522, 278] width 805 height 17
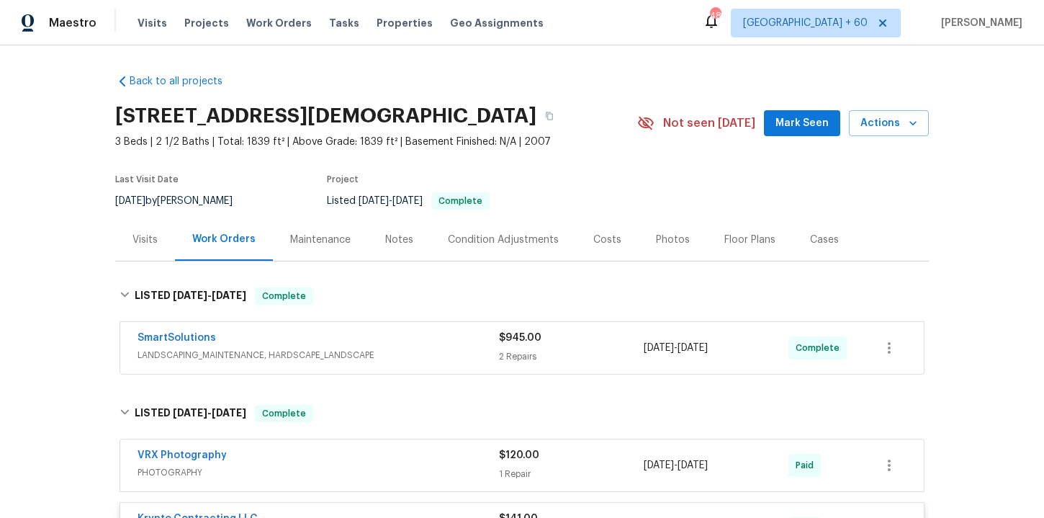
click at [384, 341] on div "SmartSolutions" at bounding box center [319, 339] width 362 height 17
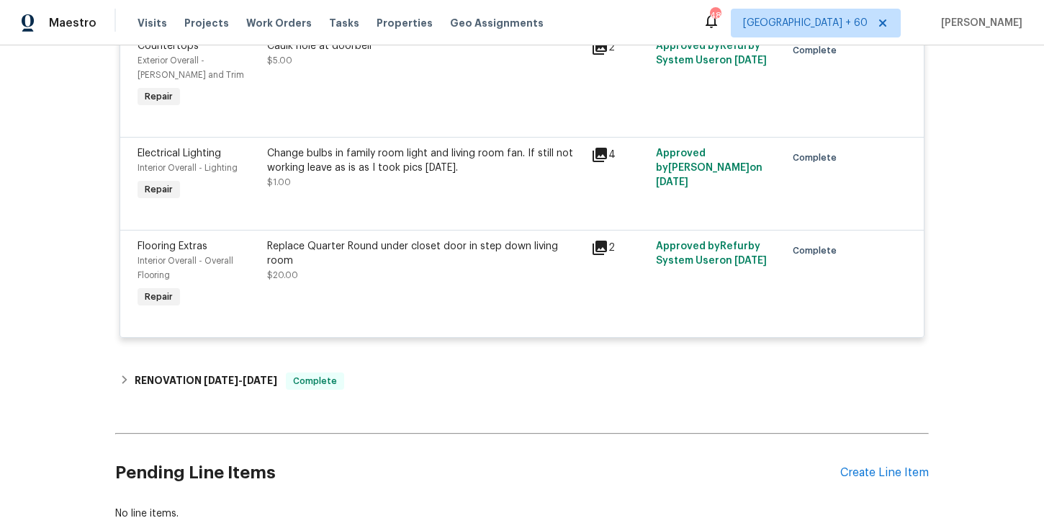
scroll to position [1175, 0]
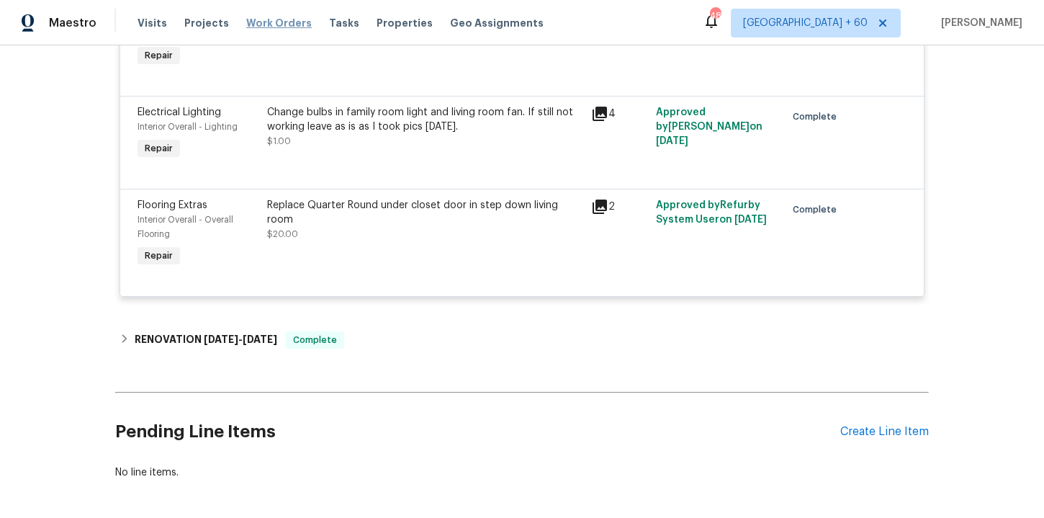
click at [290, 21] on span "Work Orders" at bounding box center [279, 23] width 66 height 14
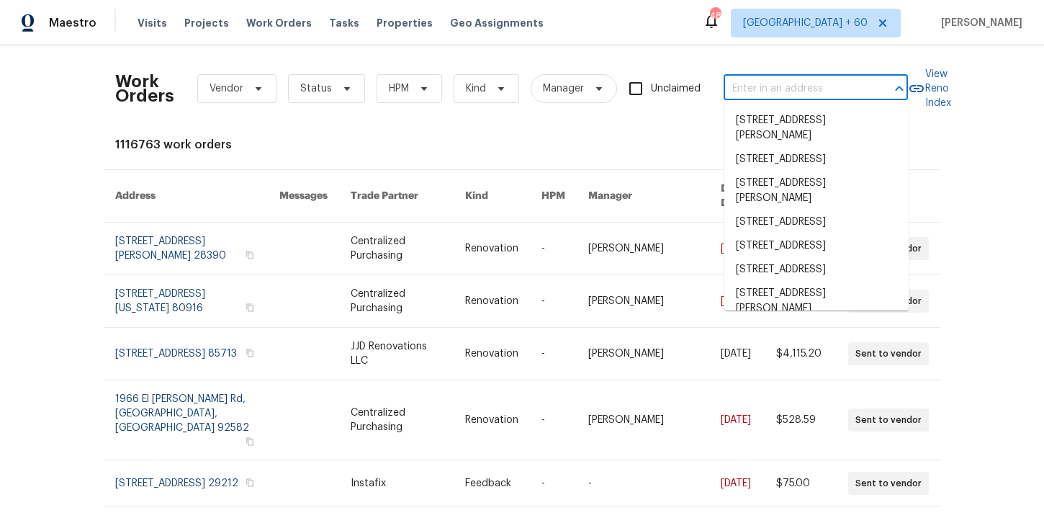
click at [745, 89] on input "text" at bounding box center [796, 89] width 144 height 22
paste input "[STREET_ADDRESS][PERSON_NAME][PERSON_NAME]"
type input "[STREET_ADDRESS][PERSON_NAME][PERSON_NAME]"
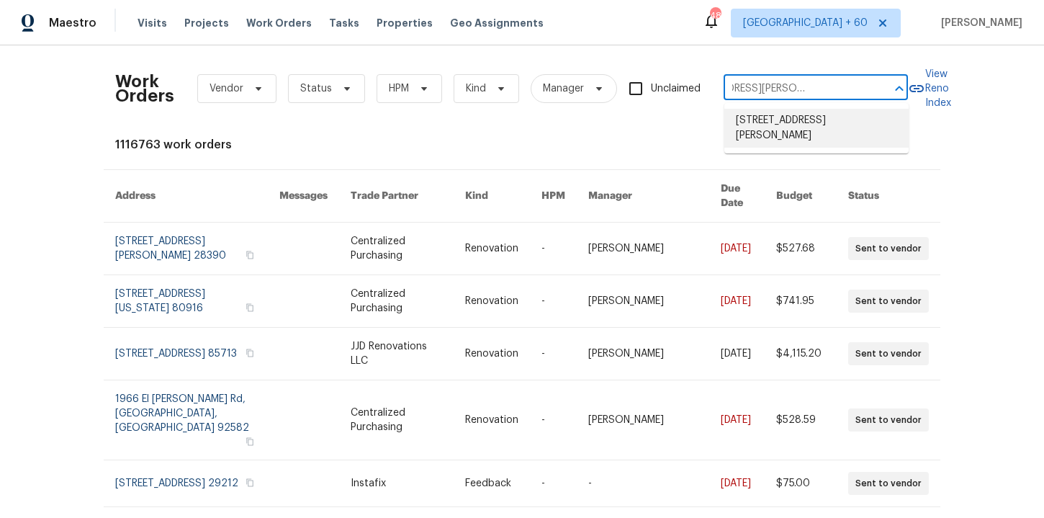
click at [778, 132] on li "[STREET_ADDRESS][PERSON_NAME]" at bounding box center [817, 128] width 184 height 39
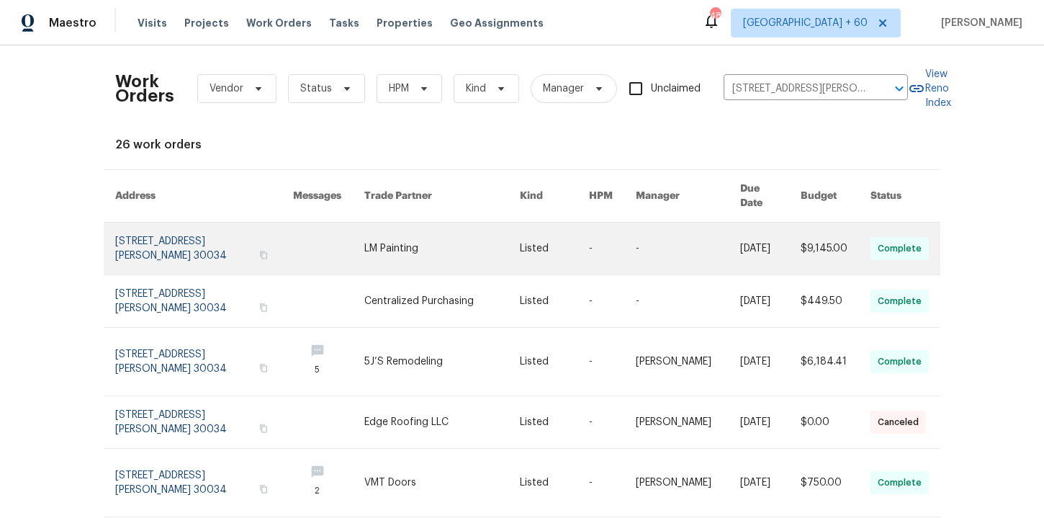
click at [158, 238] on link at bounding box center [204, 249] width 178 height 52
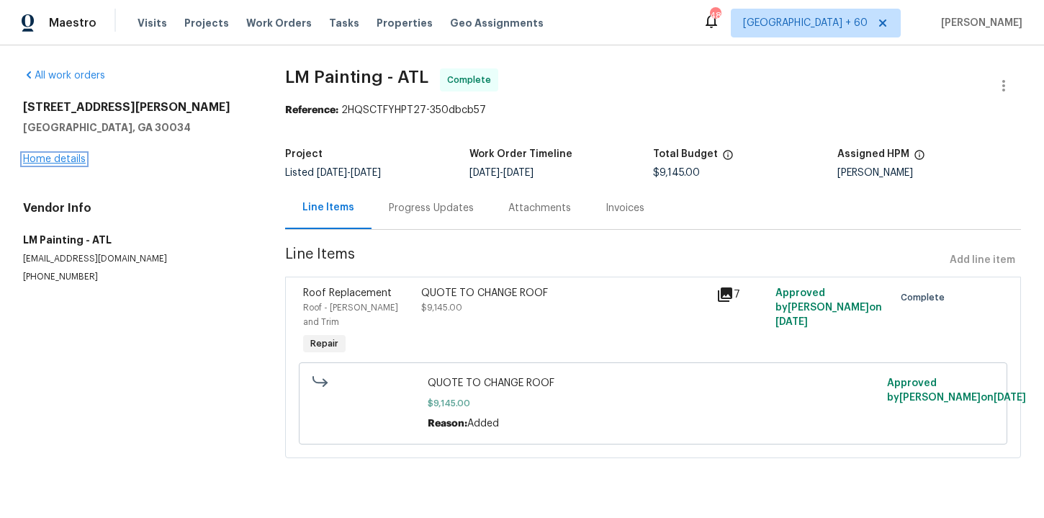
click at [61, 158] on link "Home details" at bounding box center [54, 159] width 63 height 10
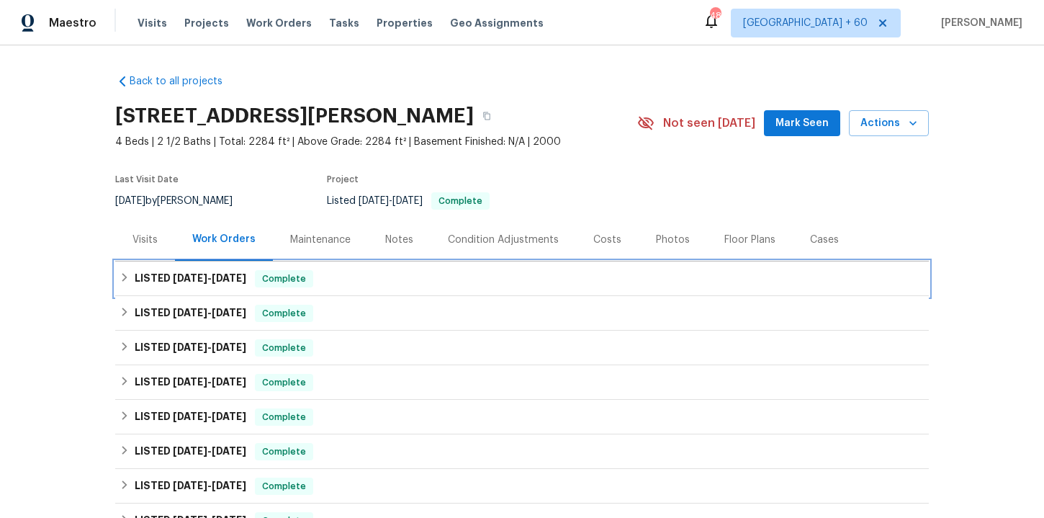
click at [351, 274] on div "LISTED [DATE] - [DATE] Complete" at bounding box center [522, 278] width 805 height 17
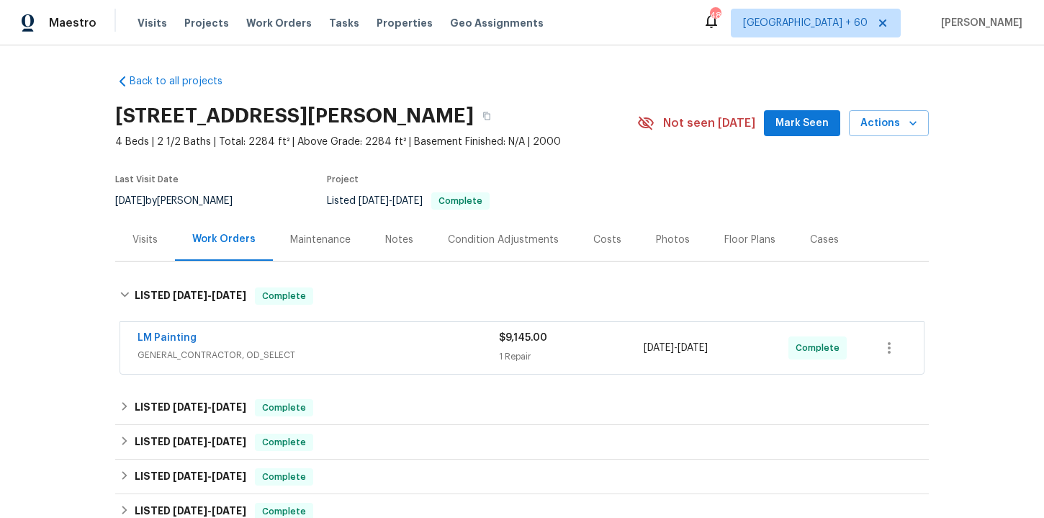
click at [385, 359] on span "GENERAL_CONTRACTOR, OD_SELECT" at bounding box center [319, 355] width 362 height 14
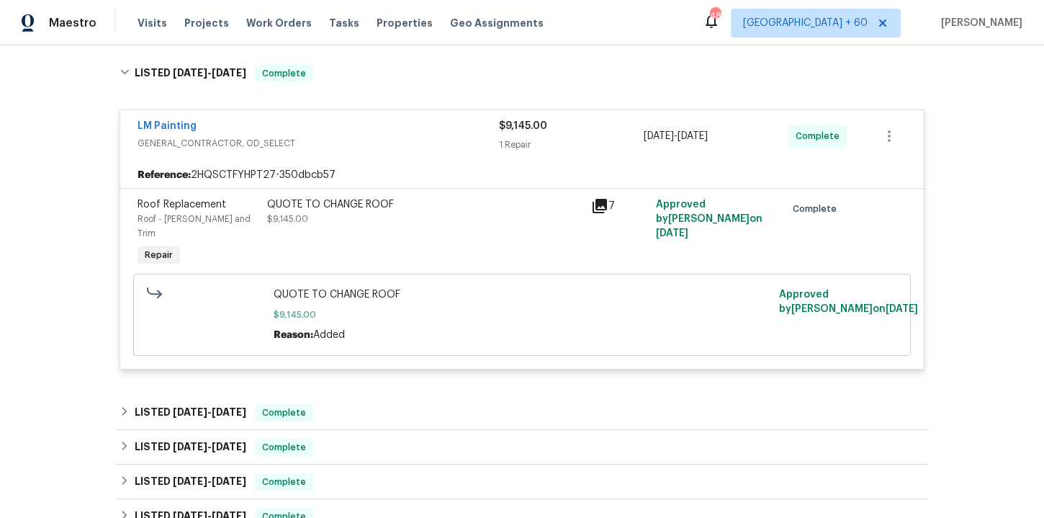
scroll to position [403, 0]
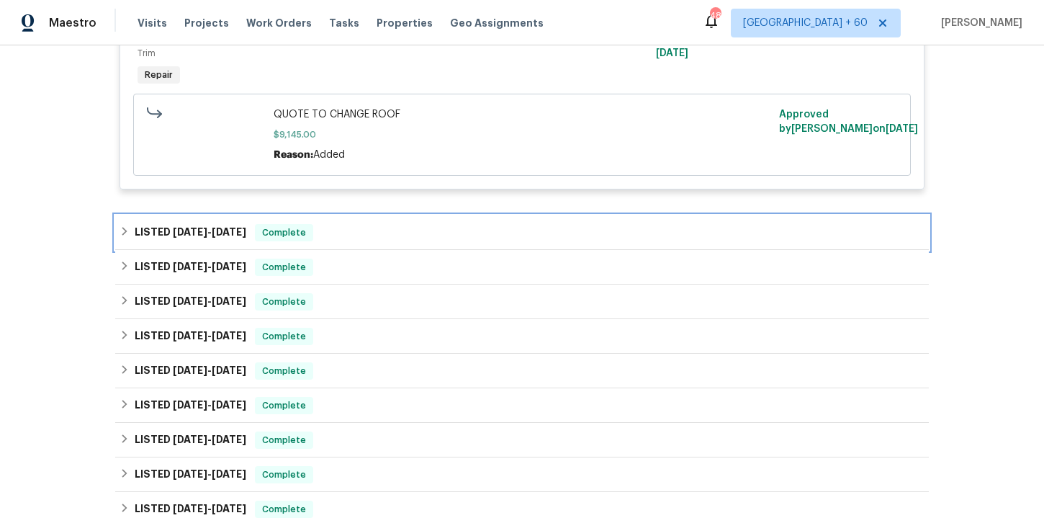
click at [362, 224] on div "LISTED [DATE] - [DATE] Complete" at bounding box center [522, 232] width 805 height 17
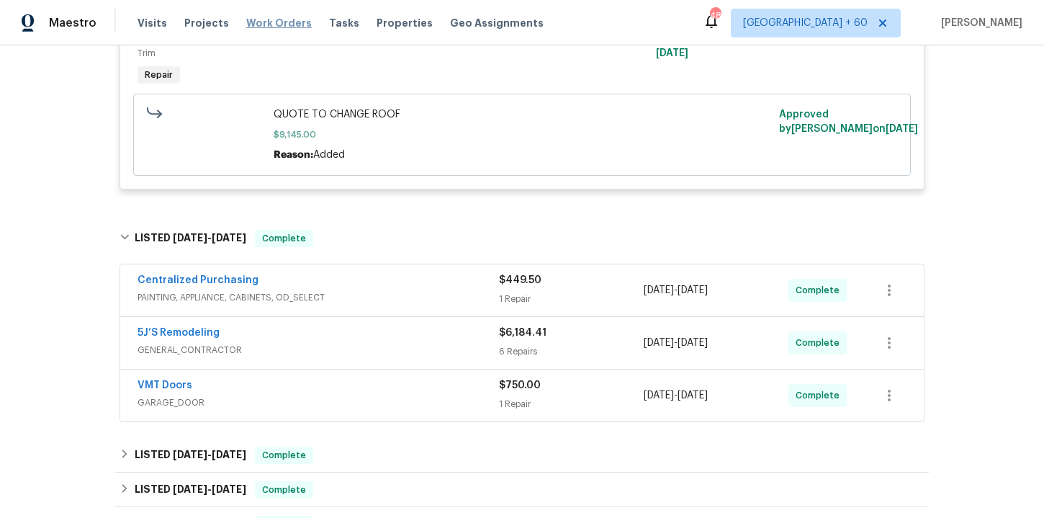
click at [259, 24] on span "Work Orders" at bounding box center [279, 23] width 66 height 14
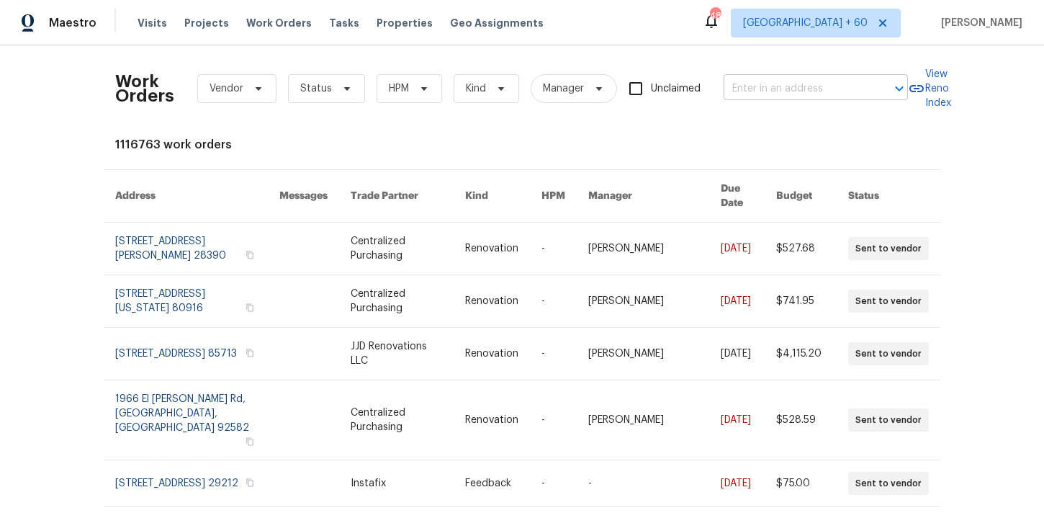
click at [779, 94] on input "text" at bounding box center [796, 89] width 144 height 22
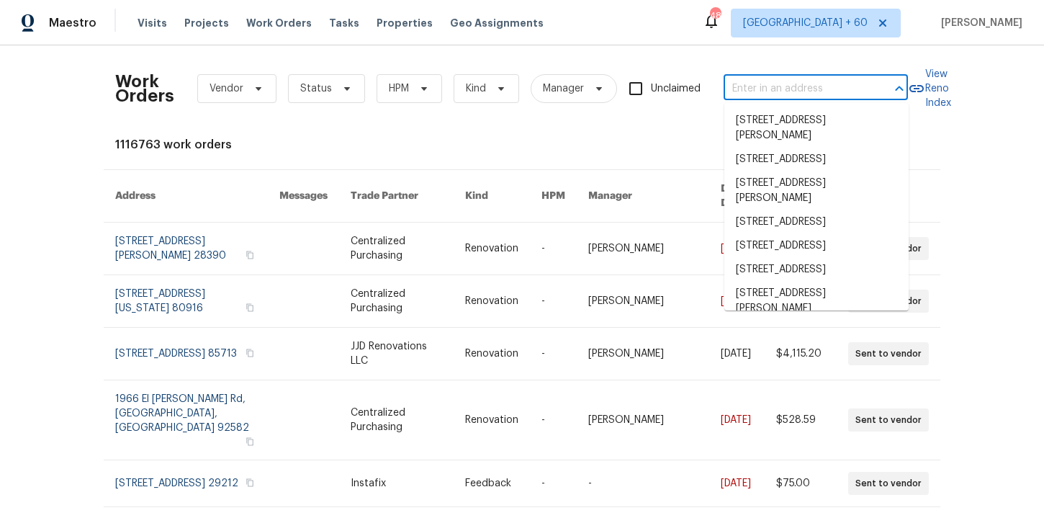
paste input "[STREET_ADDRESS][PERSON_NAME]"
type input "[STREET_ADDRESS][PERSON_NAME]"
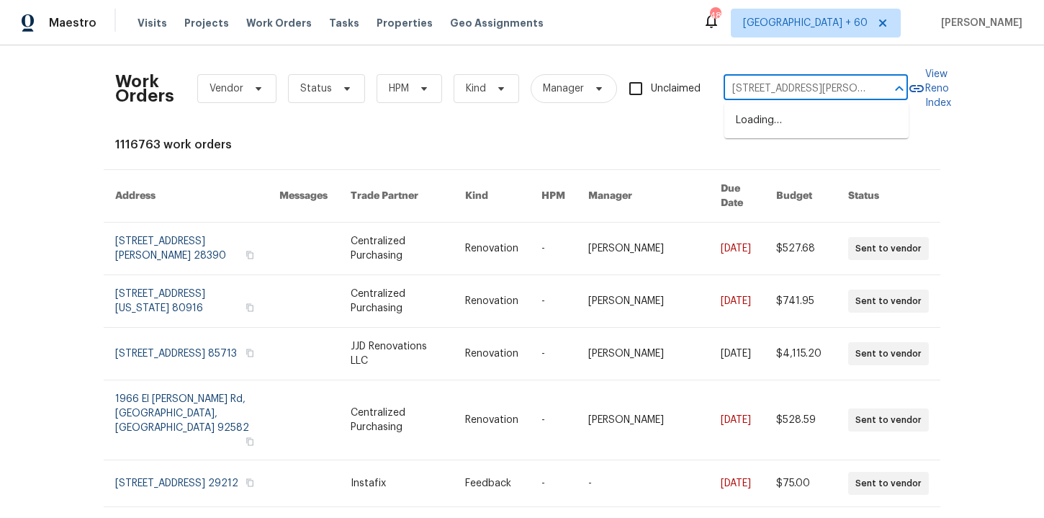
scroll to position [0, 45]
click at [810, 124] on li "[STREET_ADDRESS]" at bounding box center [817, 121] width 184 height 24
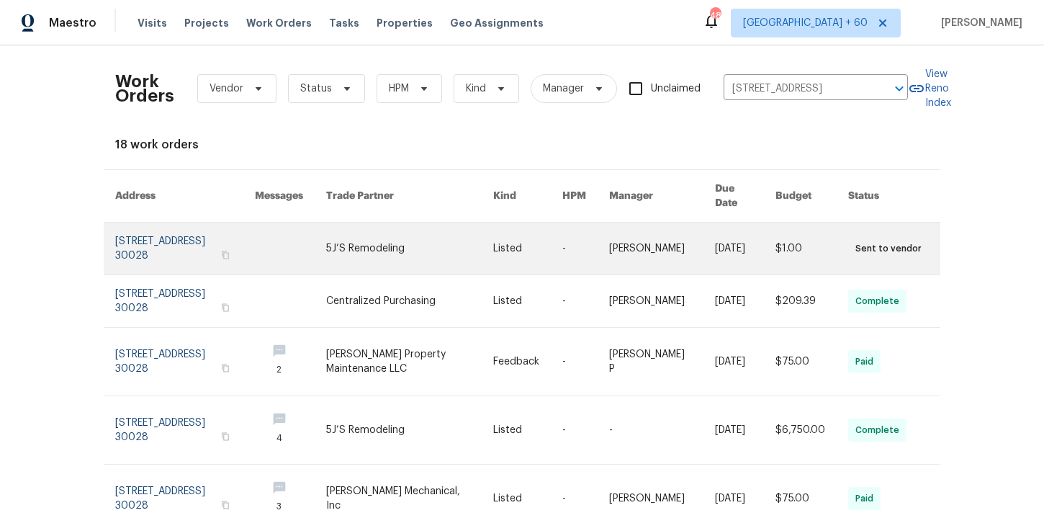
click at [183, 241] on link at bounding box center [185, 249] width 140 height 52
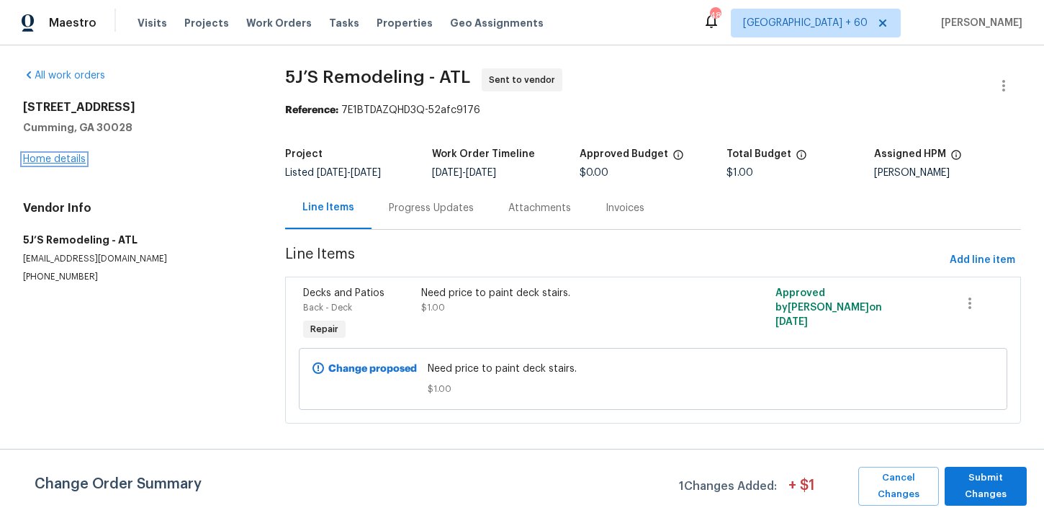
click at [61, 158] on link "Home details" at bounding box center [54, 159] width 63 height 10
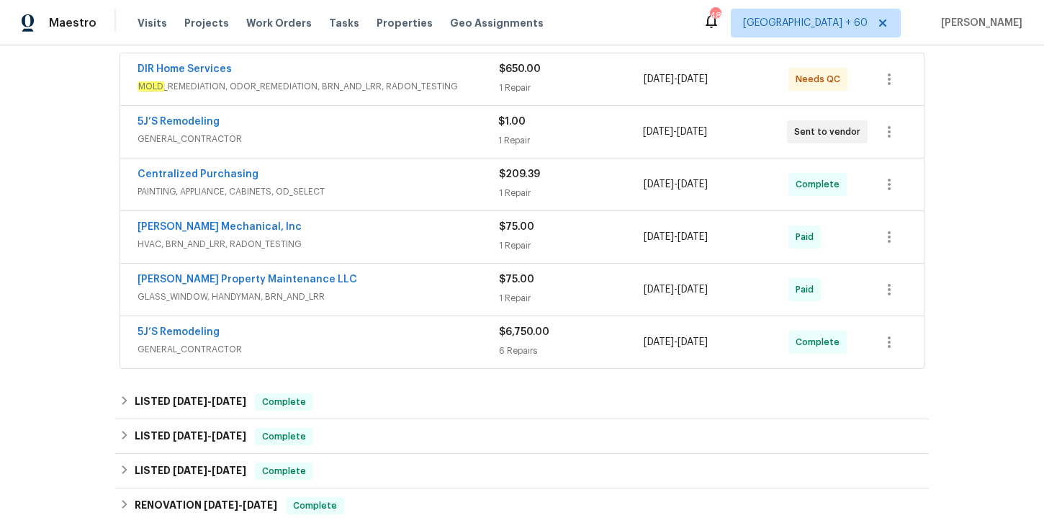
scroll to position [341, 0]
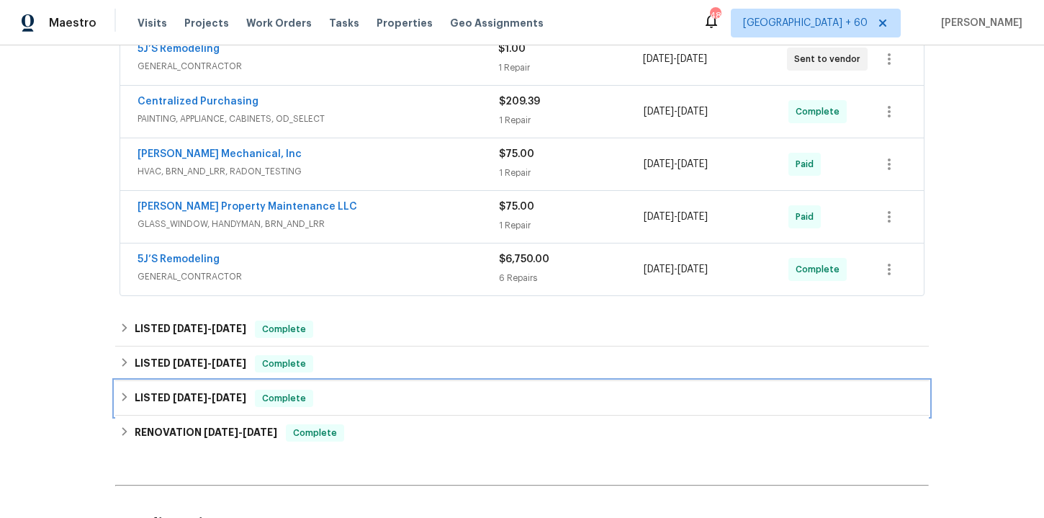
click at [352, 393] on div "LISTED [DATE] - [DATE] Complete" at bounding box center [522, 398] width 805 height 17
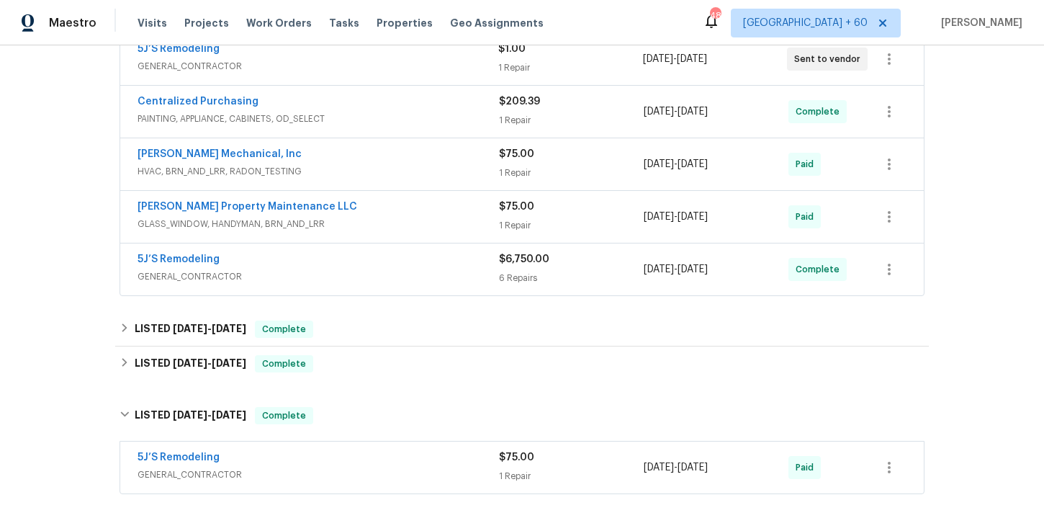
click at [369, 458] on div "5J’S Remodeling" at bounding box center [319, 458] width 362 height 17
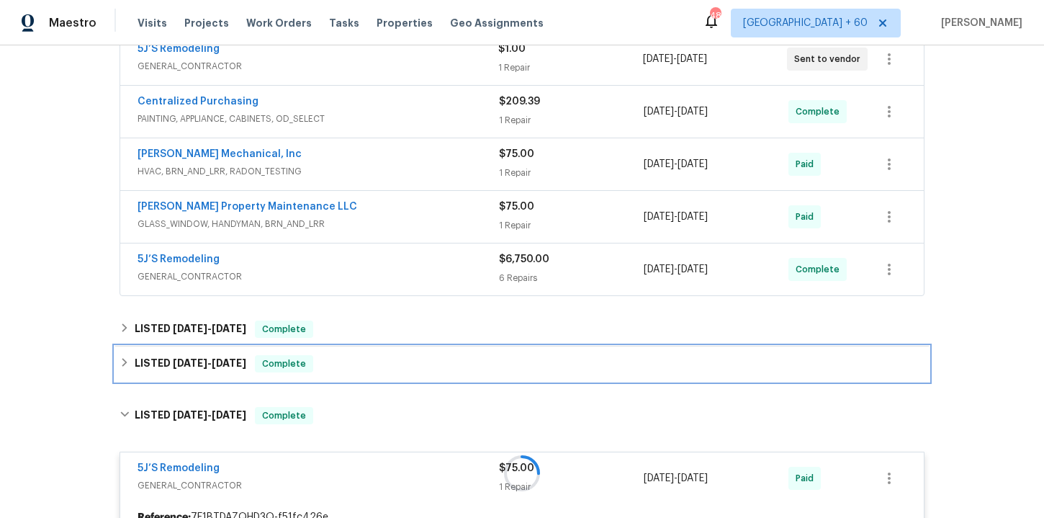
click at [369, 359] on div "LISTED [DATE] - [DATE] Complete" at bounding box center [522, 363] width 805 height 17
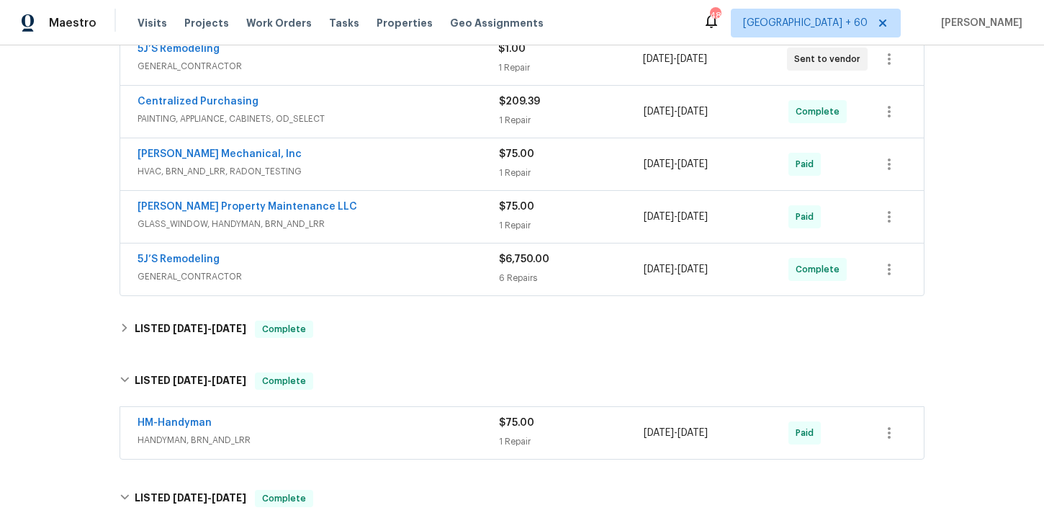
click at [378, 419] on div "HM-Handyman" at bounding box center [319, 424] width 362 height 17
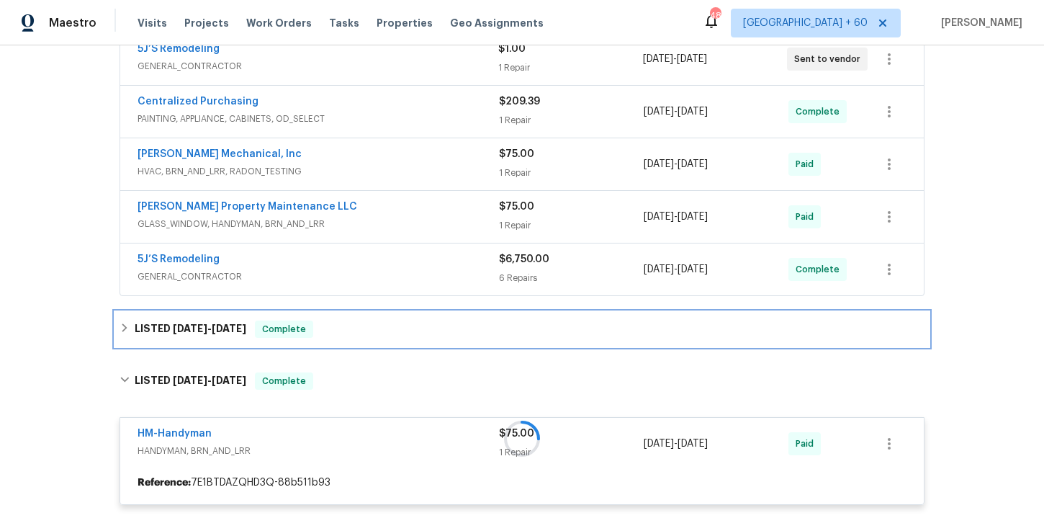
click at [371, 334] on div "LISTED [DATE] - [DATE] Complete" at bounding box center [522, 329] width 805 height 17
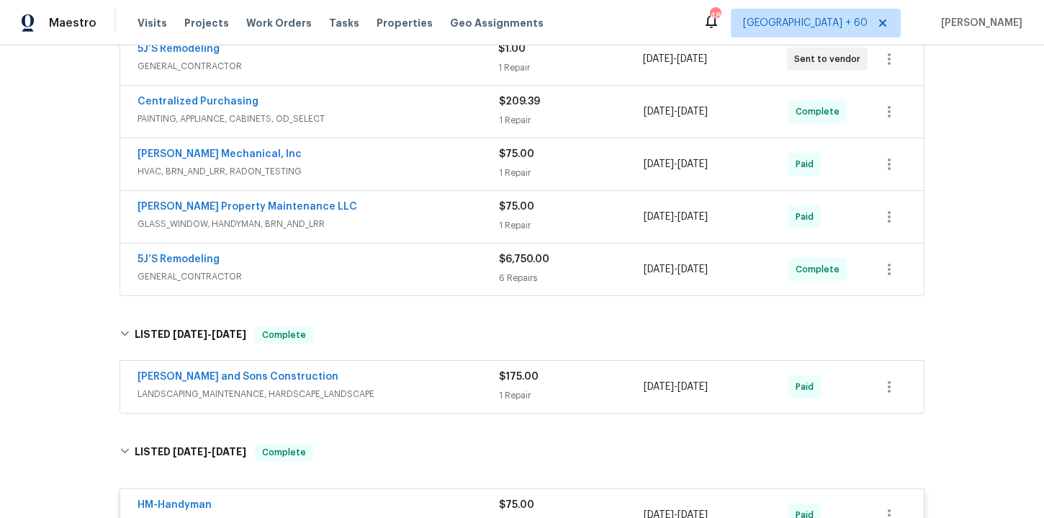
click at [388, 385] on div "[PERSON_NAME] and Sons Construction" at bounding box center [319, 377] width 362 height 17
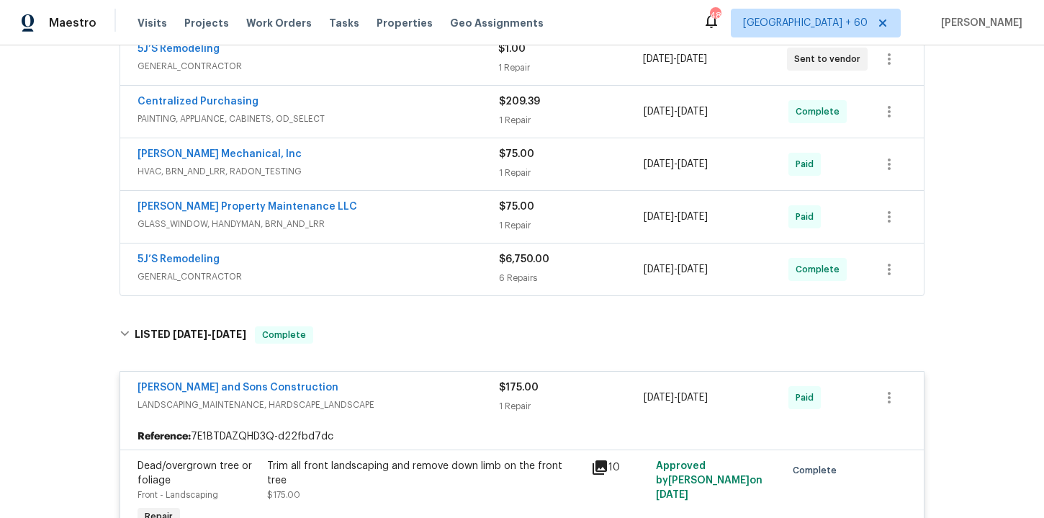
click at [396, 271] on span "GENERAL_CONTRACTOR" at bounding box center [319, 276] width 362 height 14
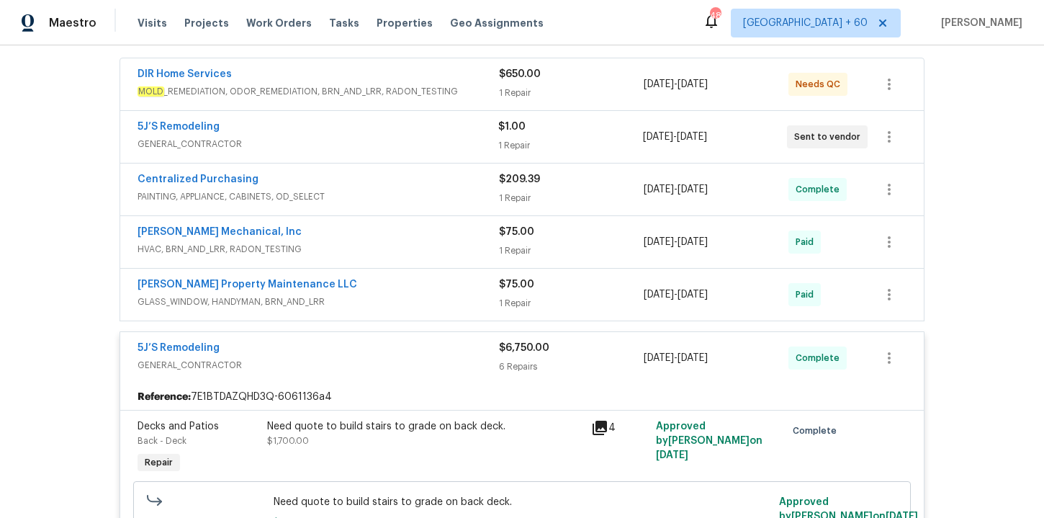
scroll to position [255, 0]
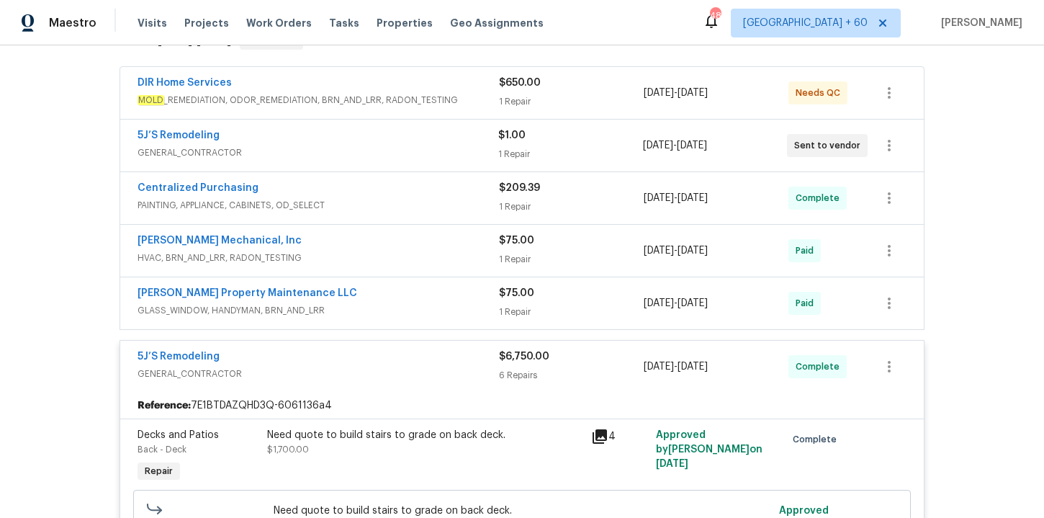
click at [399, 100] on span "MOLD _REMEDIATION, ODOR_REMEDIATION, BRN_AND_LRR, RADON_TESTING" at bounding box center [319, 100] width 362 height 14
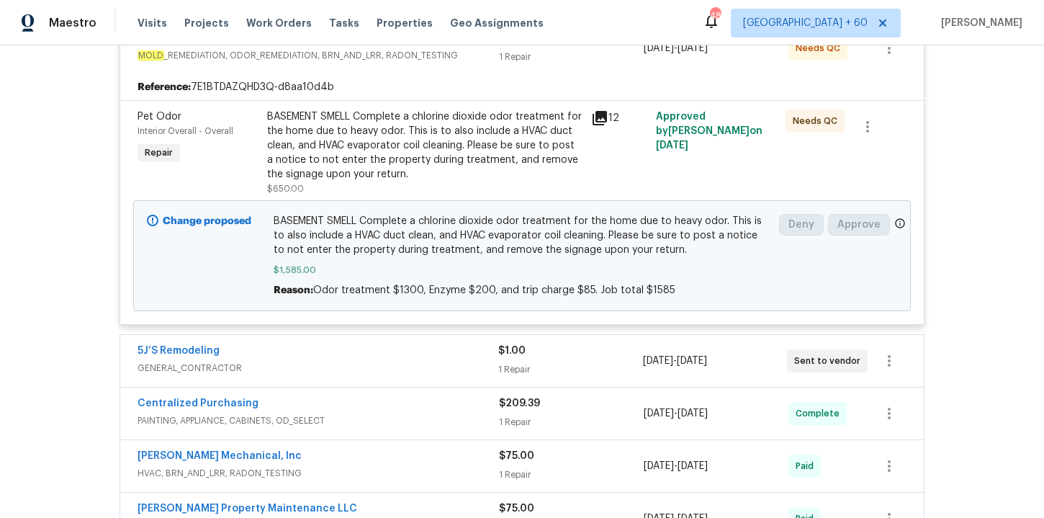
scroll to position [572, 0]
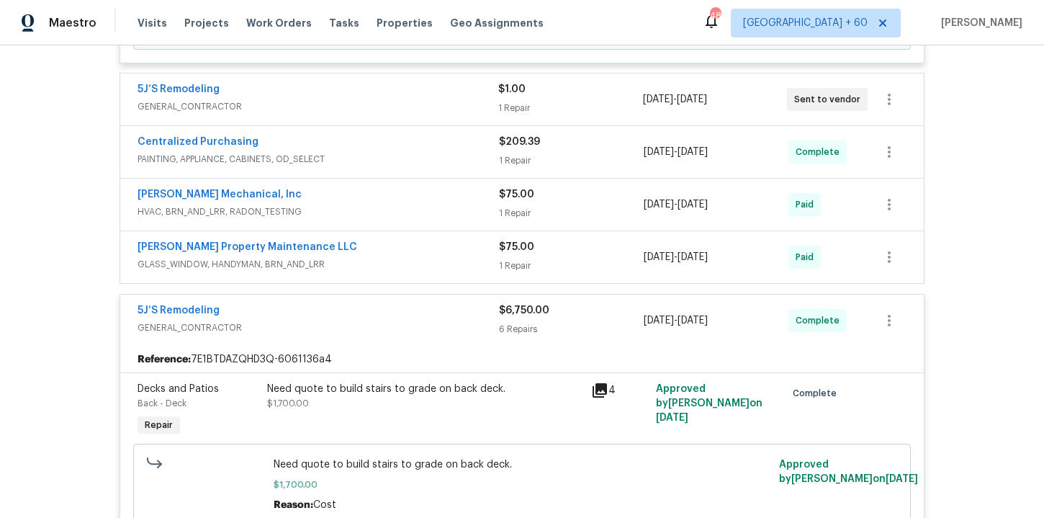
click at [419, 265] on span "GLASS_WINDOW, HANDYMAN, BRN_AND_LRR" at bounding box center [319, 264] width 362 height 14
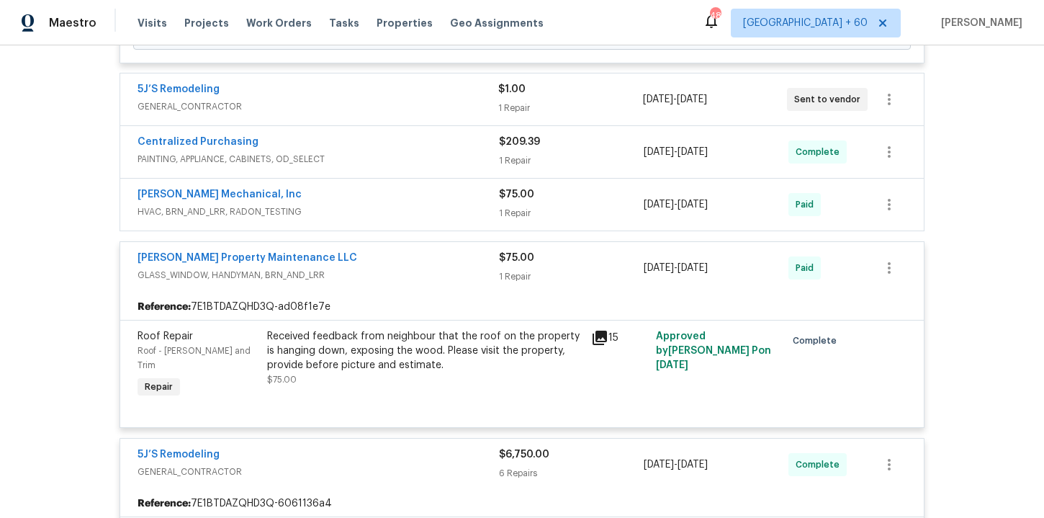
click at [403, 210] on span "HVAC, BRN_AND_LRR, RADON_TESTING" at bounding box center [319, 212] width 362 height 14
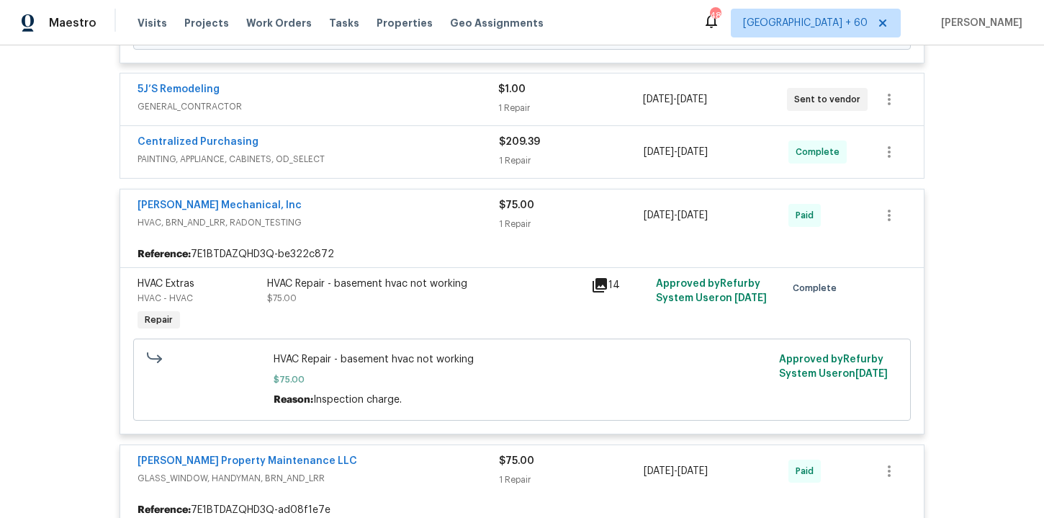
click at [398, 160] on span "PAINTING, APPLIANCE, CABINETS, OD_SELECT" at bounding box center [319, 159] width 362 height 14
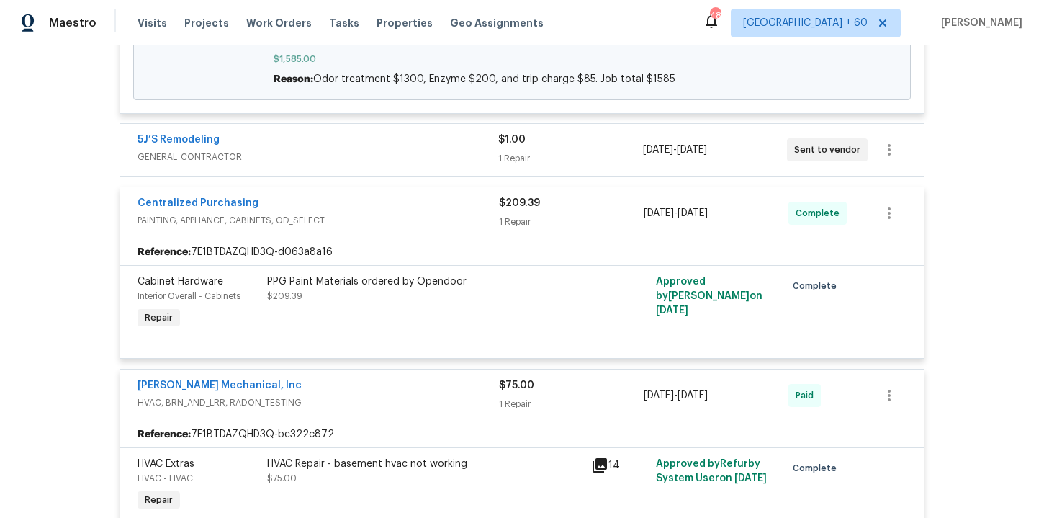
scroll to position [448, 0]
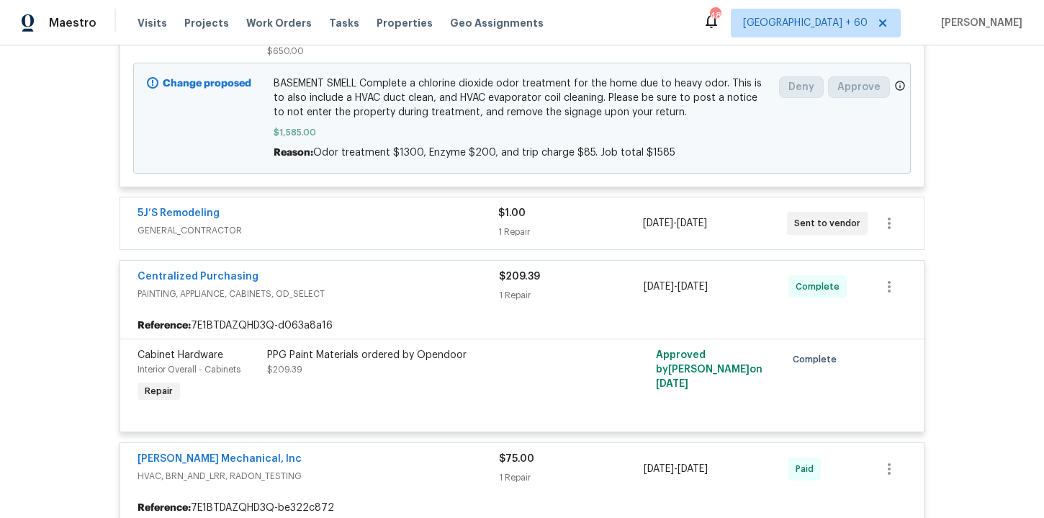
click at [411, 233] on span "GENERAL_CONTRACTOR" at bounding box center [318, 230] width 361 height 14
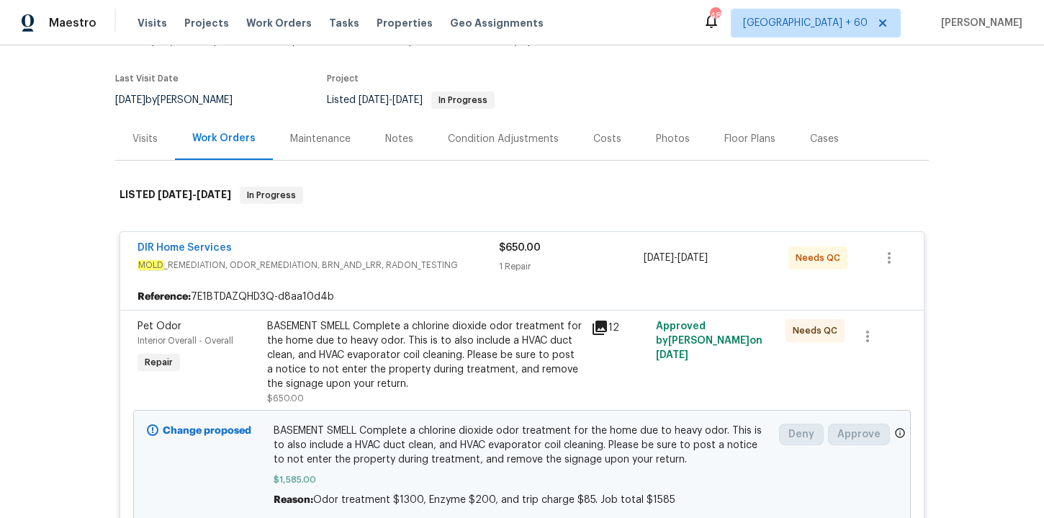
scroll to position [91, 0]
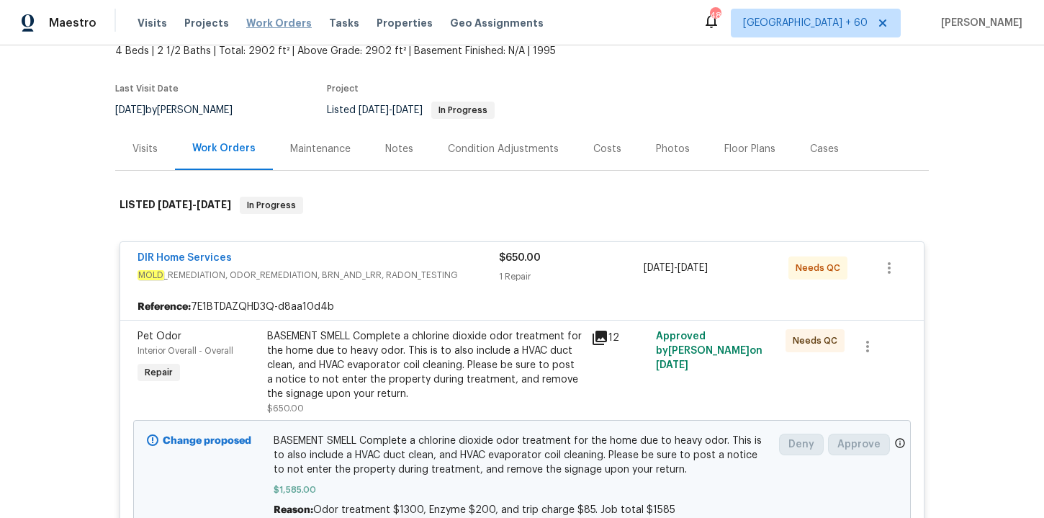
click at [259, 17] on span "Work Orders" at bounding box center [279, 23] width 66 height 14
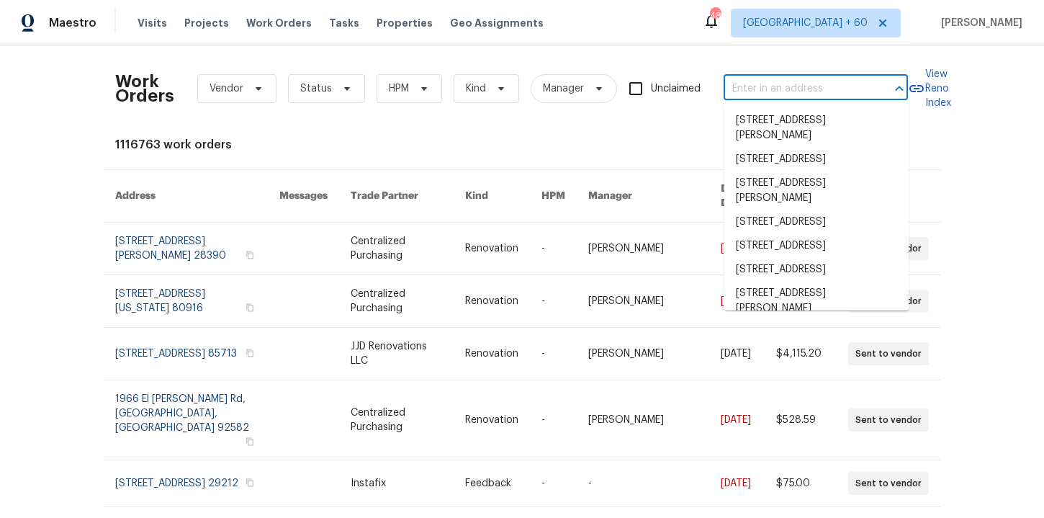
click at [785, 86] on input "text" at bounding box center [796, 89] width 144 height 22
paste input "[STREET_ADDRESS][PERSON_NAME]"
type input "[STREET_ADDRESS][PERSON_NAME]"
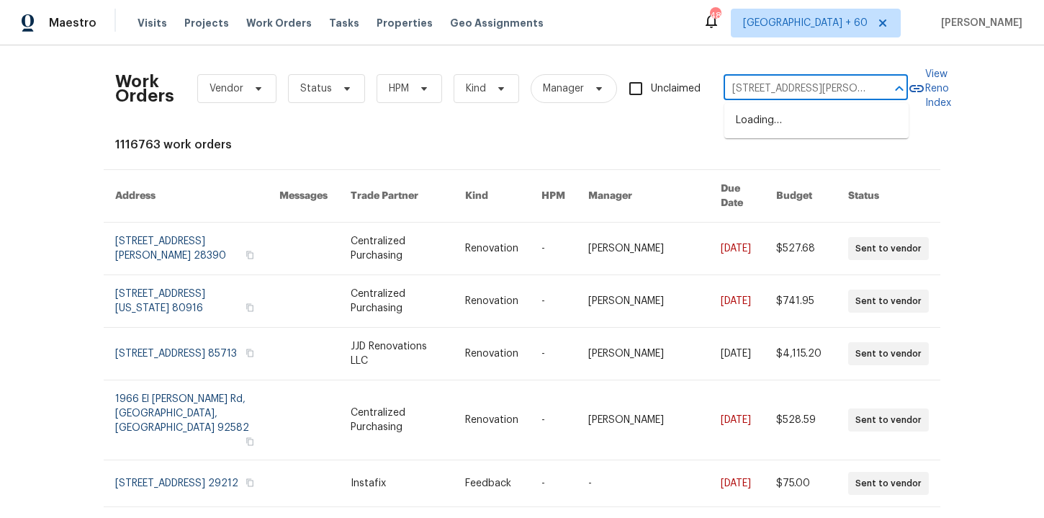
scroll to position [0, 27]
click at [810, 125] on li "[STREET_ADDRESS][PERSON_NAME]" at bounding box center [817, 128] width 184 height 39
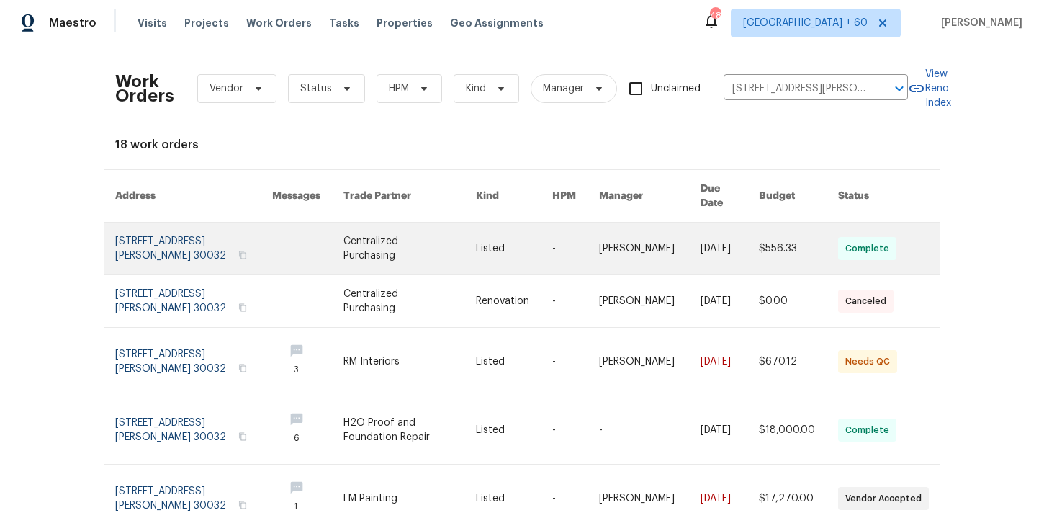
click at [194, 235] on link at bounding box center [193, 249] width 157 height 52
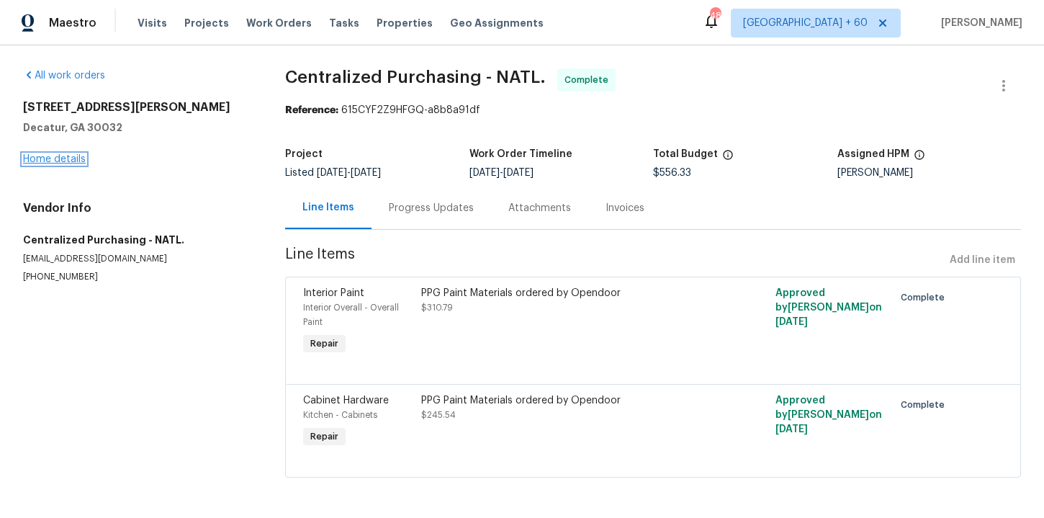
click at [71, 157] on link "Home details" at bounding box center [54, 159] width 63 height 10
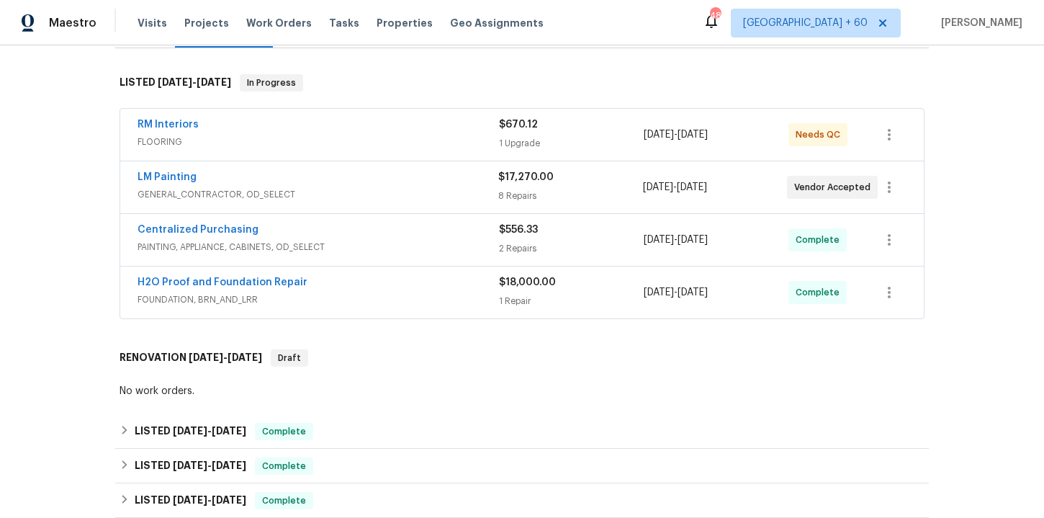
scroll to position [301, 0]
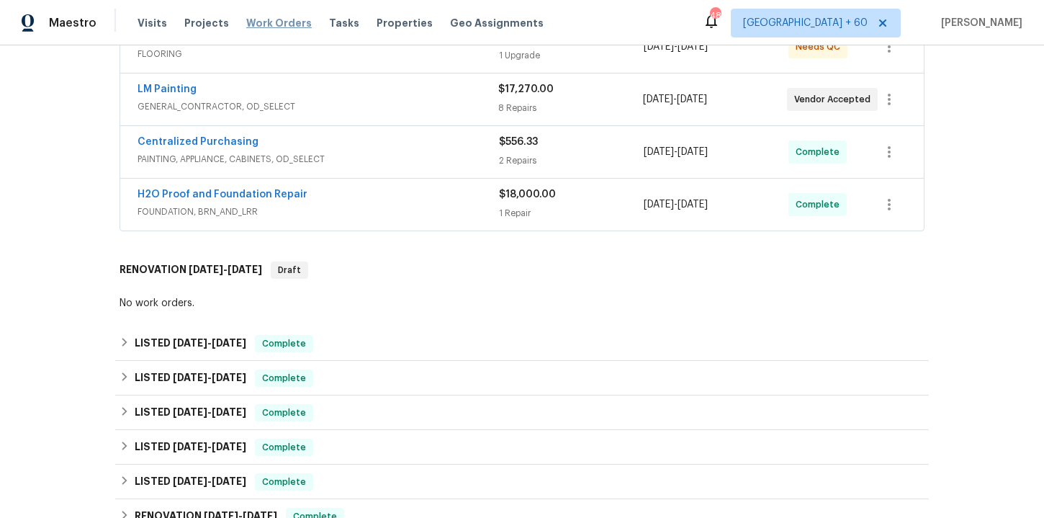
click at [279, 28] on span "Work Orders" at bounding box center [279, 23] width 66 height 14
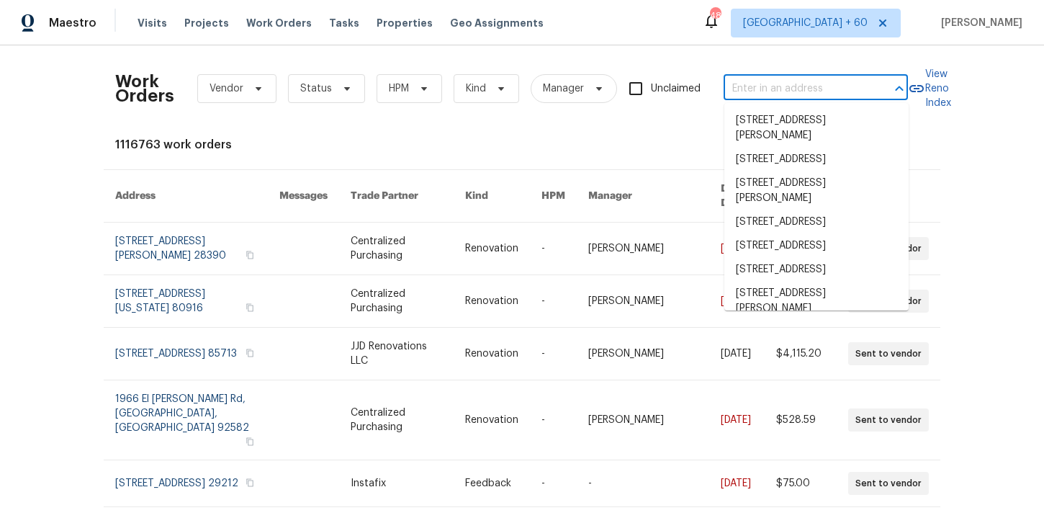
click at [775, 88] on input "text" at bounding box center [796, 89] width 144 height 22
paste input "[STREET_ADDRESS]"
type input "[STREET_ADDRESS]"
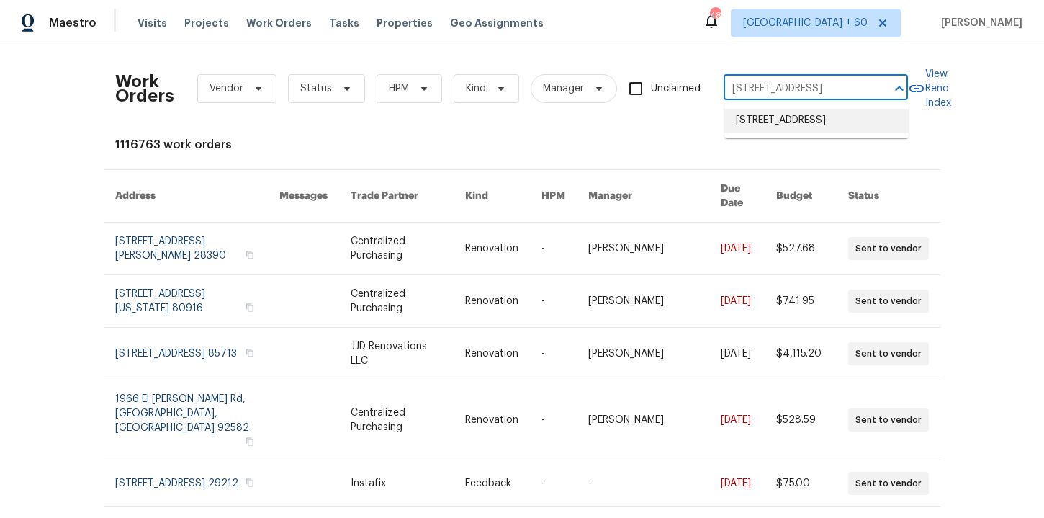
click at [790, 133] on li "[STREET_ADDRESS]" at bounding box center [817, 121] width 184 height 24
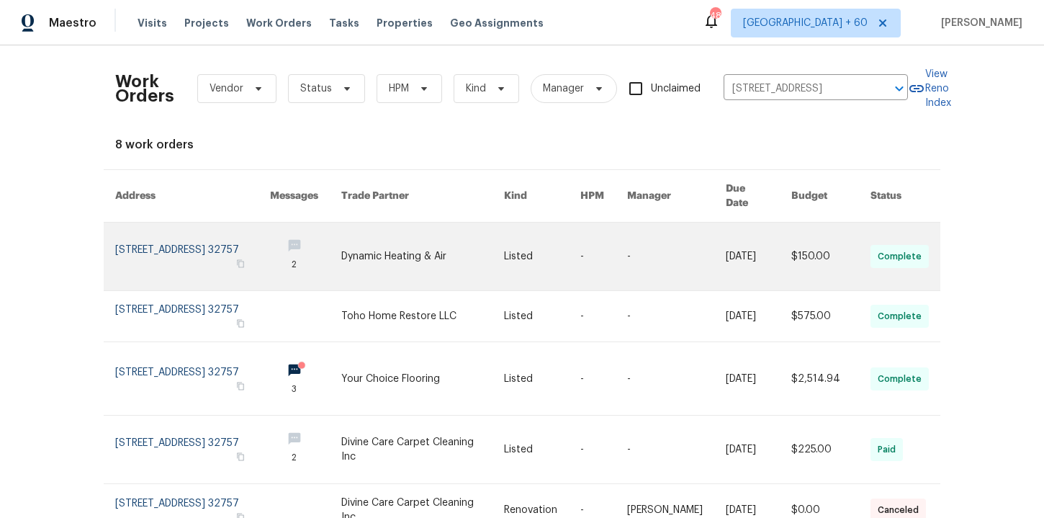
click at [182, 246] on link at bounding box center [192, 257] width 155 height 68
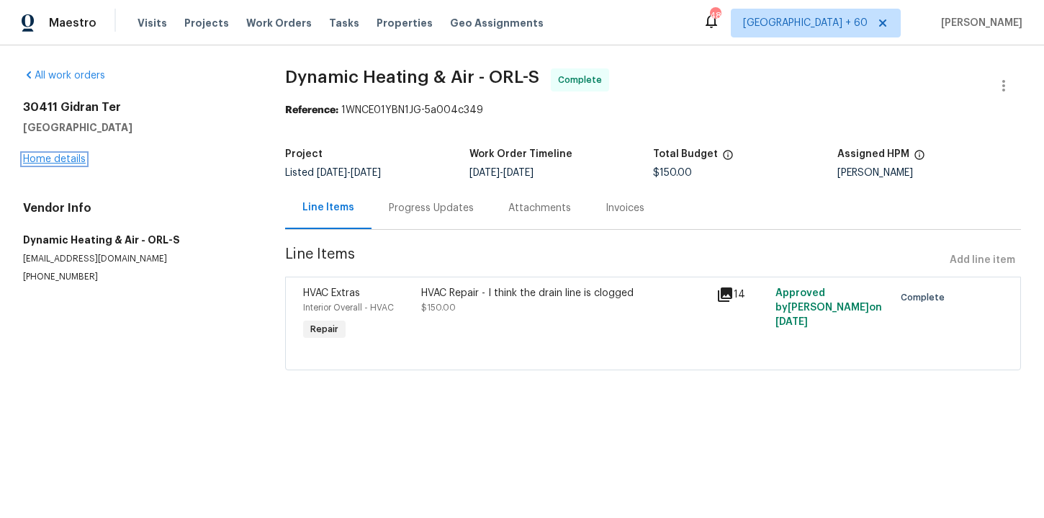
click at [71, 154] on link "Home details" at bounding box center [54, 159] width 63 height 10
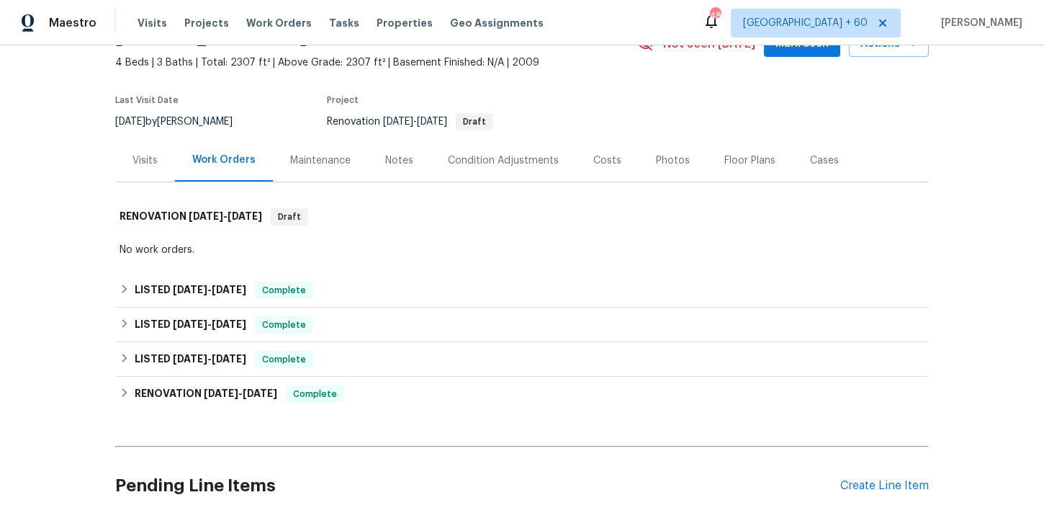
scroll to position [87, 0]
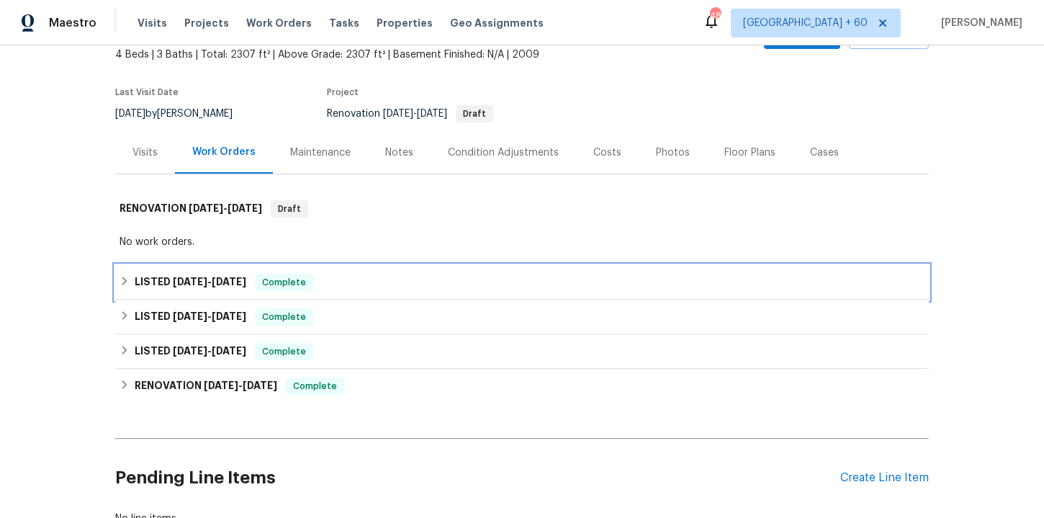
click at [351, 279] on div "LISTED [DATE] - [DATE] Complete" at bounding box center [522, 282] width 805 height 17
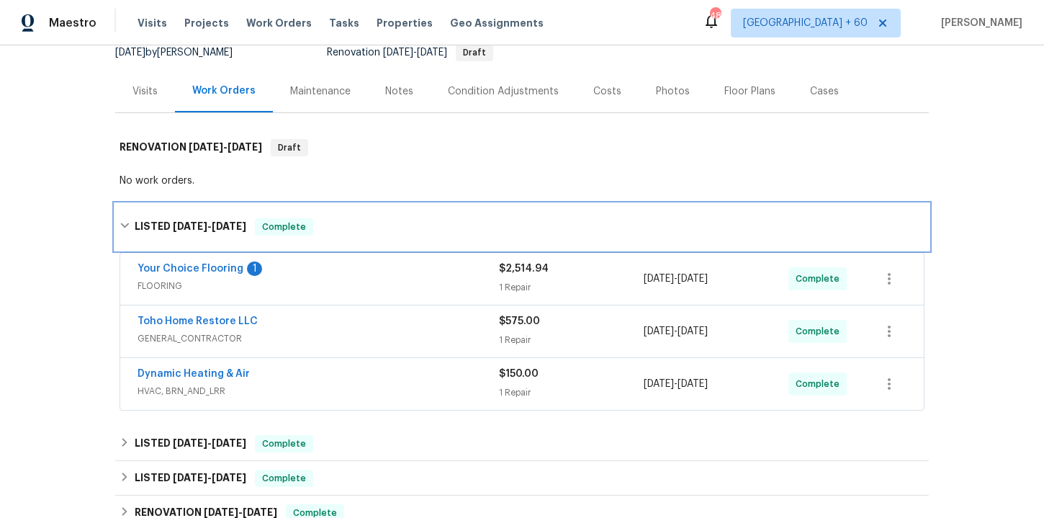
scroll to position [207, 0]
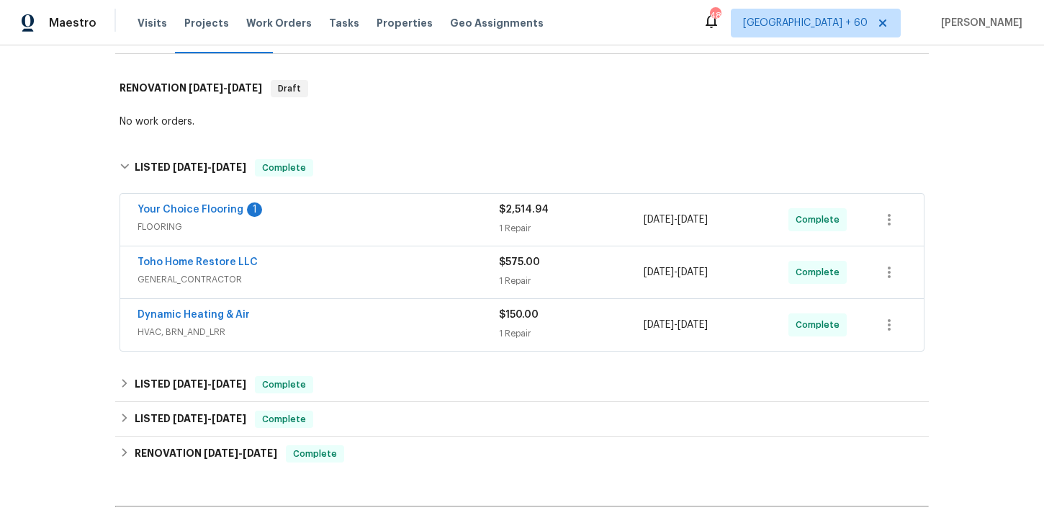
click at [391, 330] on span "HVAC, BRN_AND_LRR" at bounding box center [319, 332] width 362 height 14
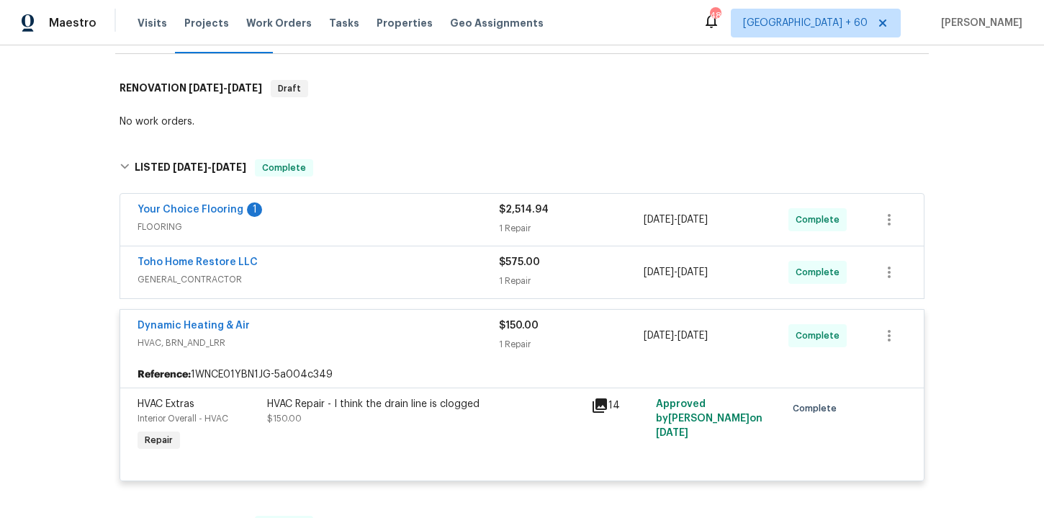
click at [387, 277] on span "GENERAL_CONTRACTOR" at bounding box center [319, 279] width 362 height 14
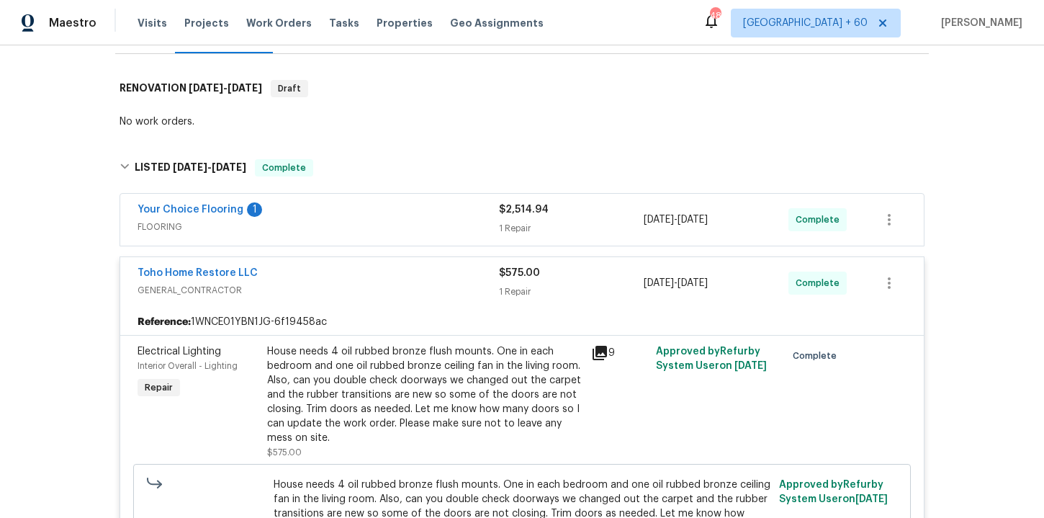
click at [379, 220] on span "FLOORING" at bounding box center [319, 227] width 362 height 14
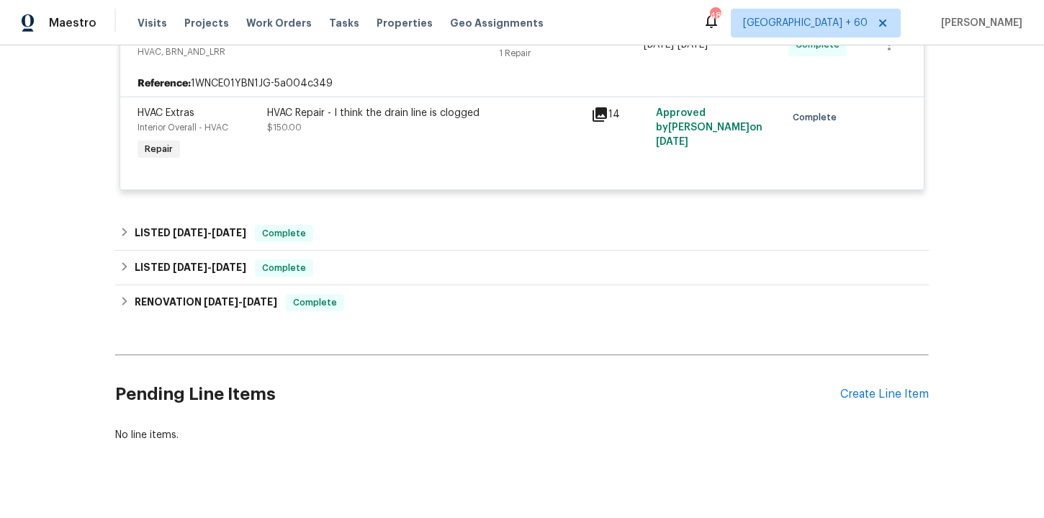
scroll to position [1037, 0]
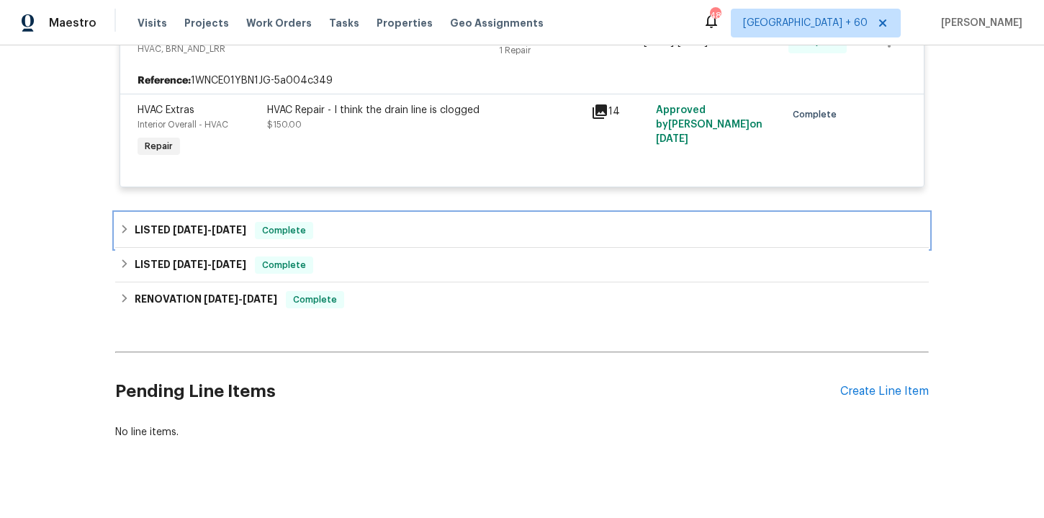
click at [356, 235] on div "LISTED [DATE] - [DATE] Complete" at bounding box center [522, 230] width 805 height 17
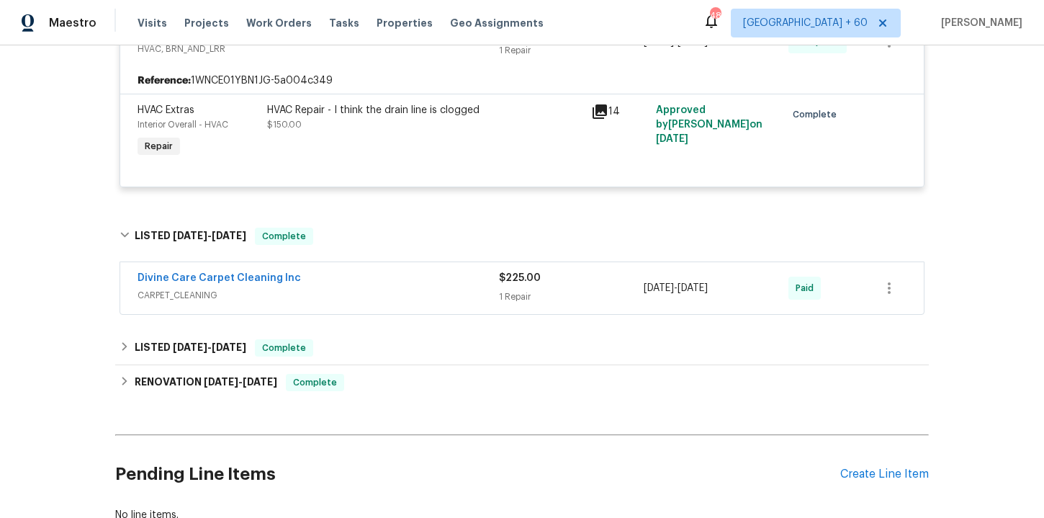
click at [365, 279] on div "Divine Care Carpet Cleaning Inc" at bounding box center [319, 279] width 362 height 17
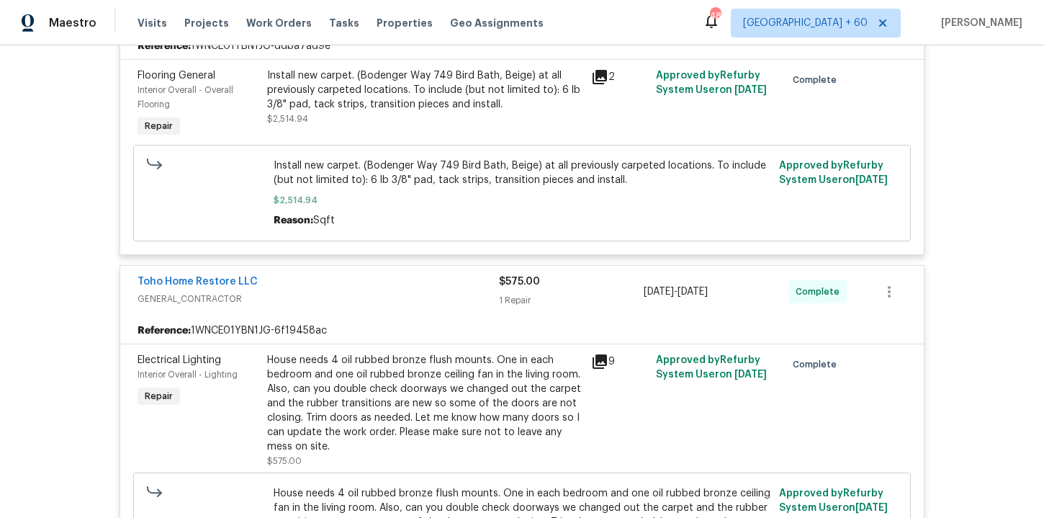
scroll to position [279, 0]
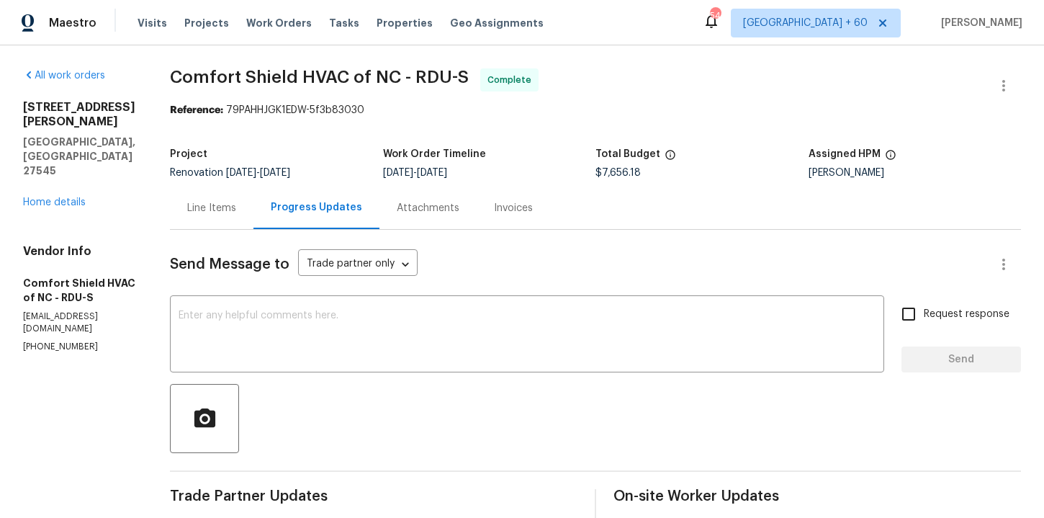
scroll to position [1500, 0]
